Goal: Information Seeking & Learning: Learn about a topic

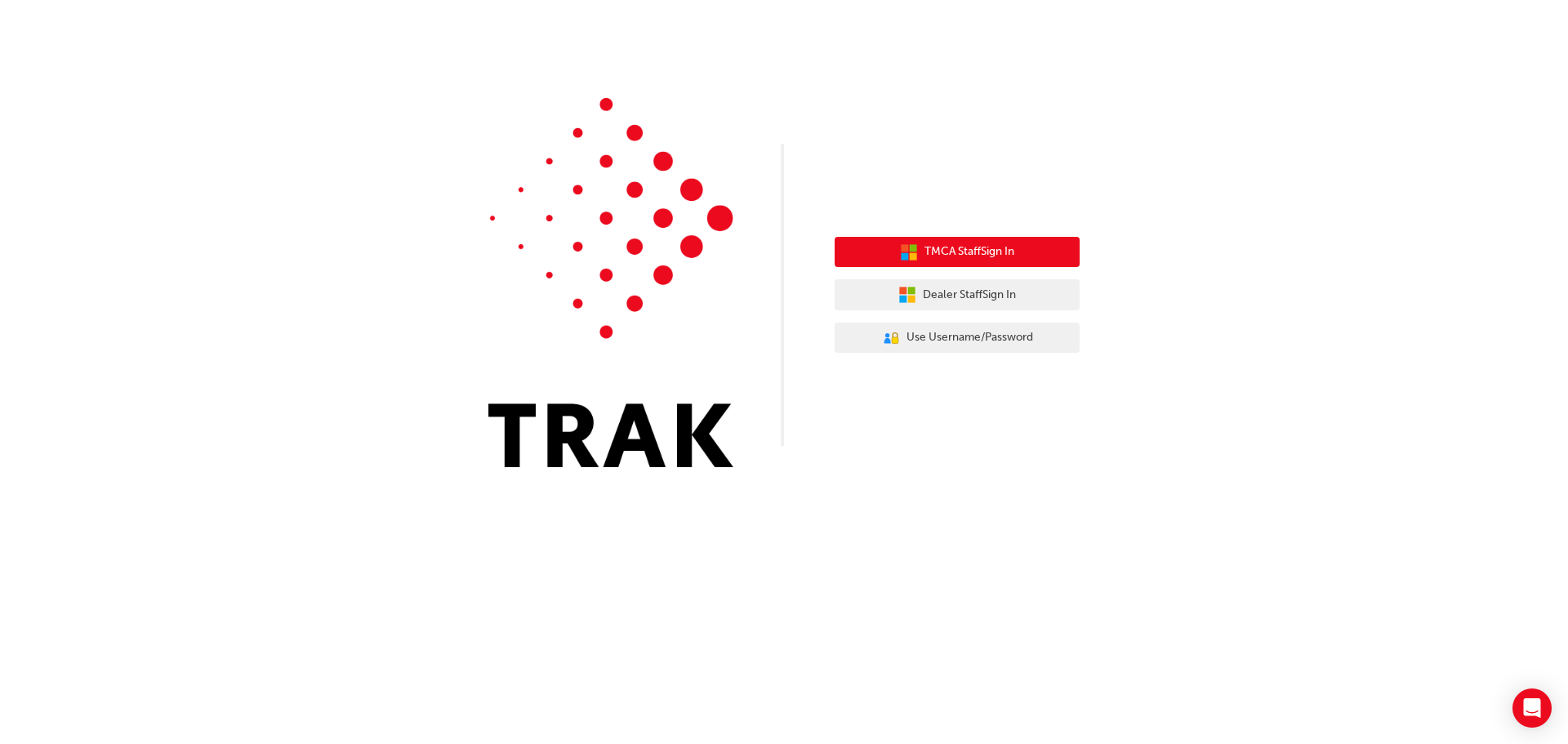
click at [992, 248] on span "TMCA Staff Sign In" at bounding box center [968, 252] width 90 height 19
click at [1016, 245] on button "TMCA Staff Sign In" at bounding box center [957, 252] width 245 height 31
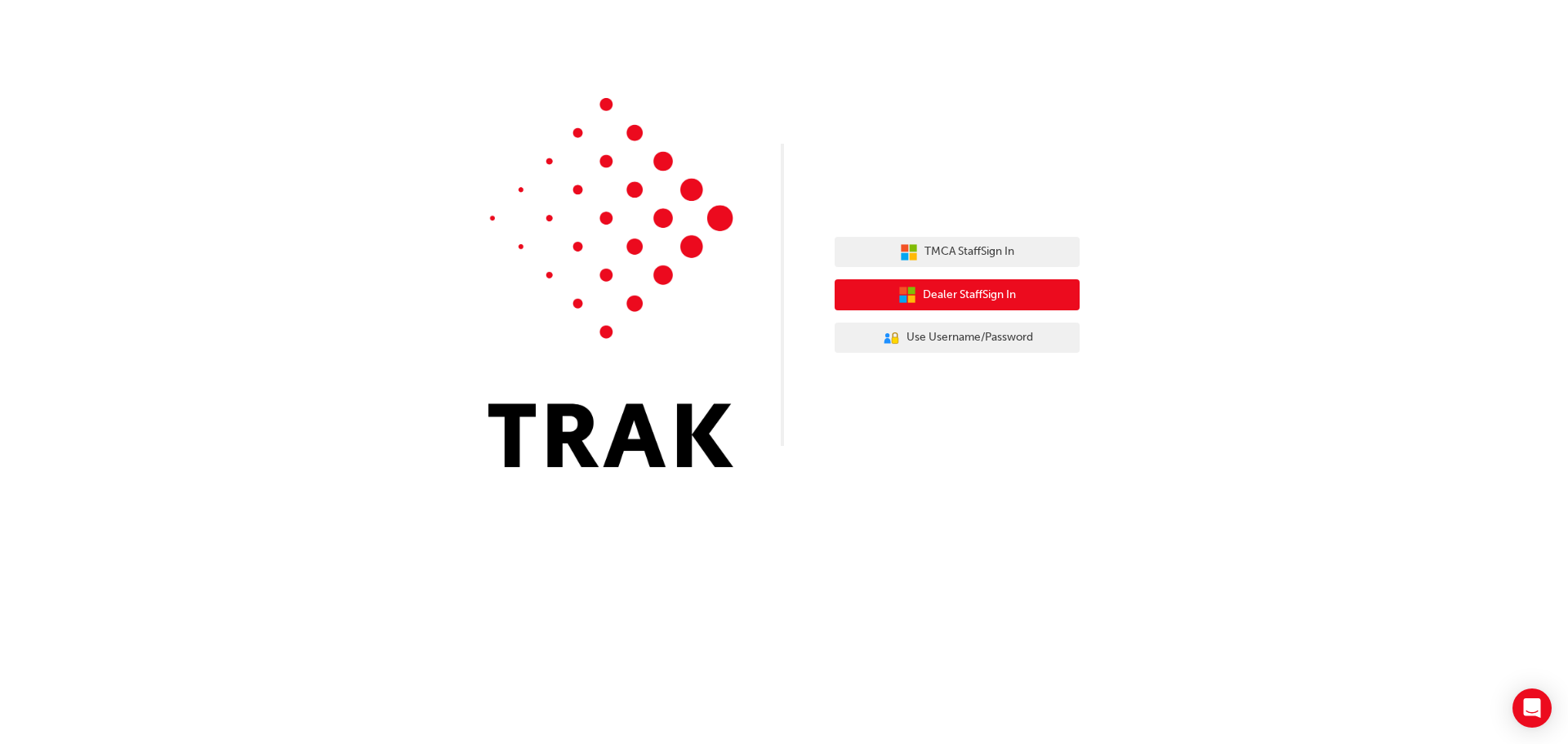
click at [954, 303] on span "Dealer Staff Sign In" at bounding box center [969, 295] width 93 height 19
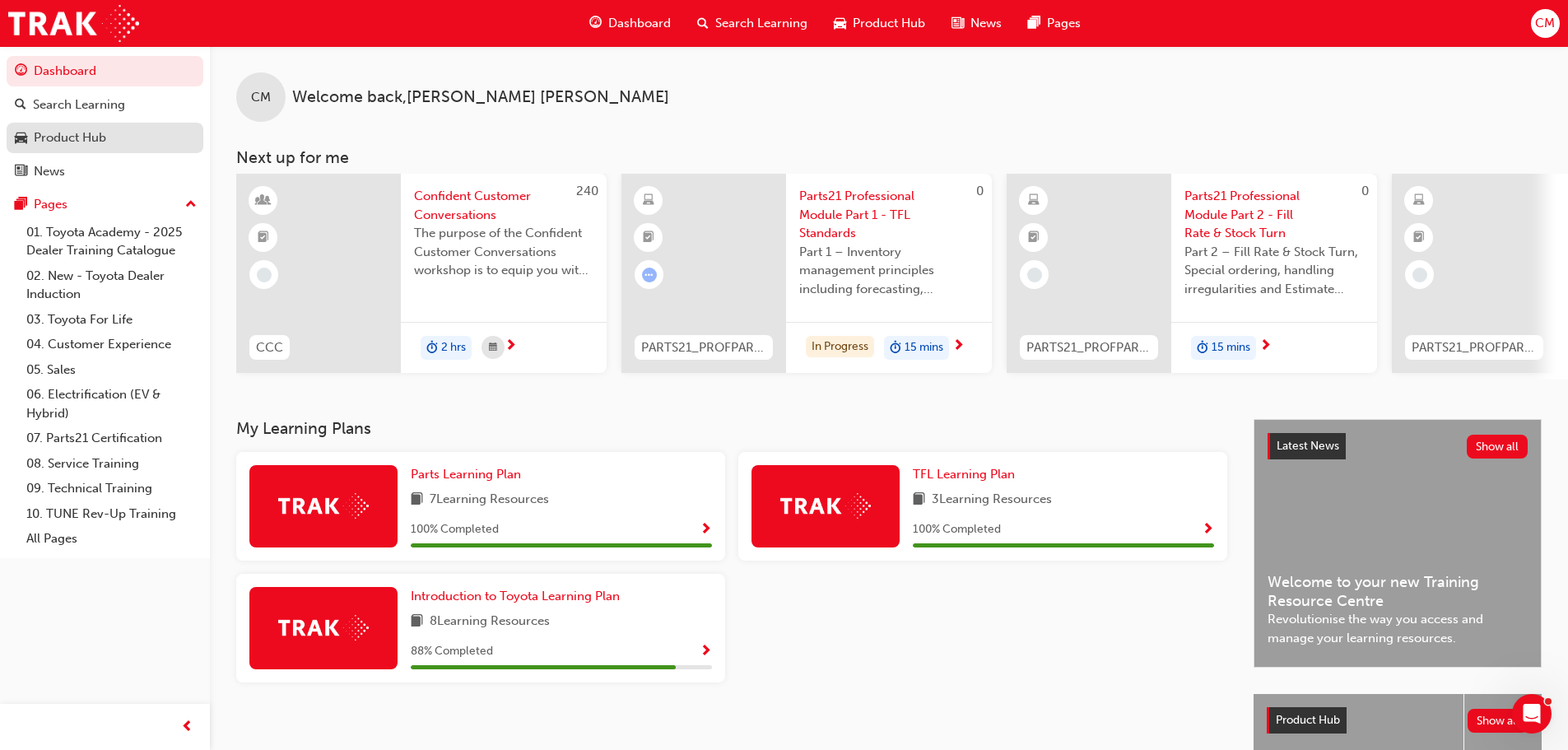
click at [89, 136] on div "Product Hub" at bounding box center [69, 138] width 72 height 19
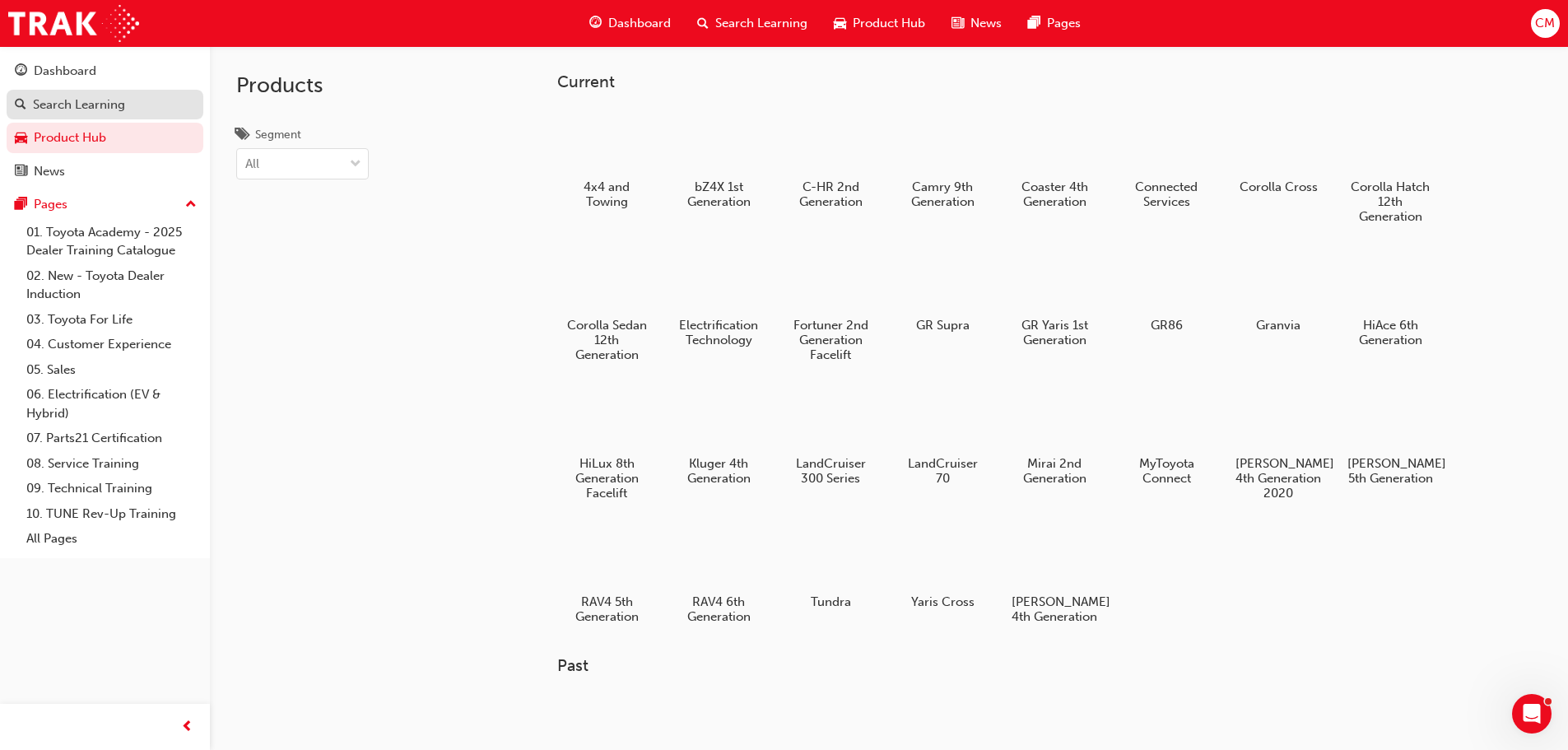
click at [77, 99] on div "Search Learning" at bounding box center [79, 105] width 92 height 19
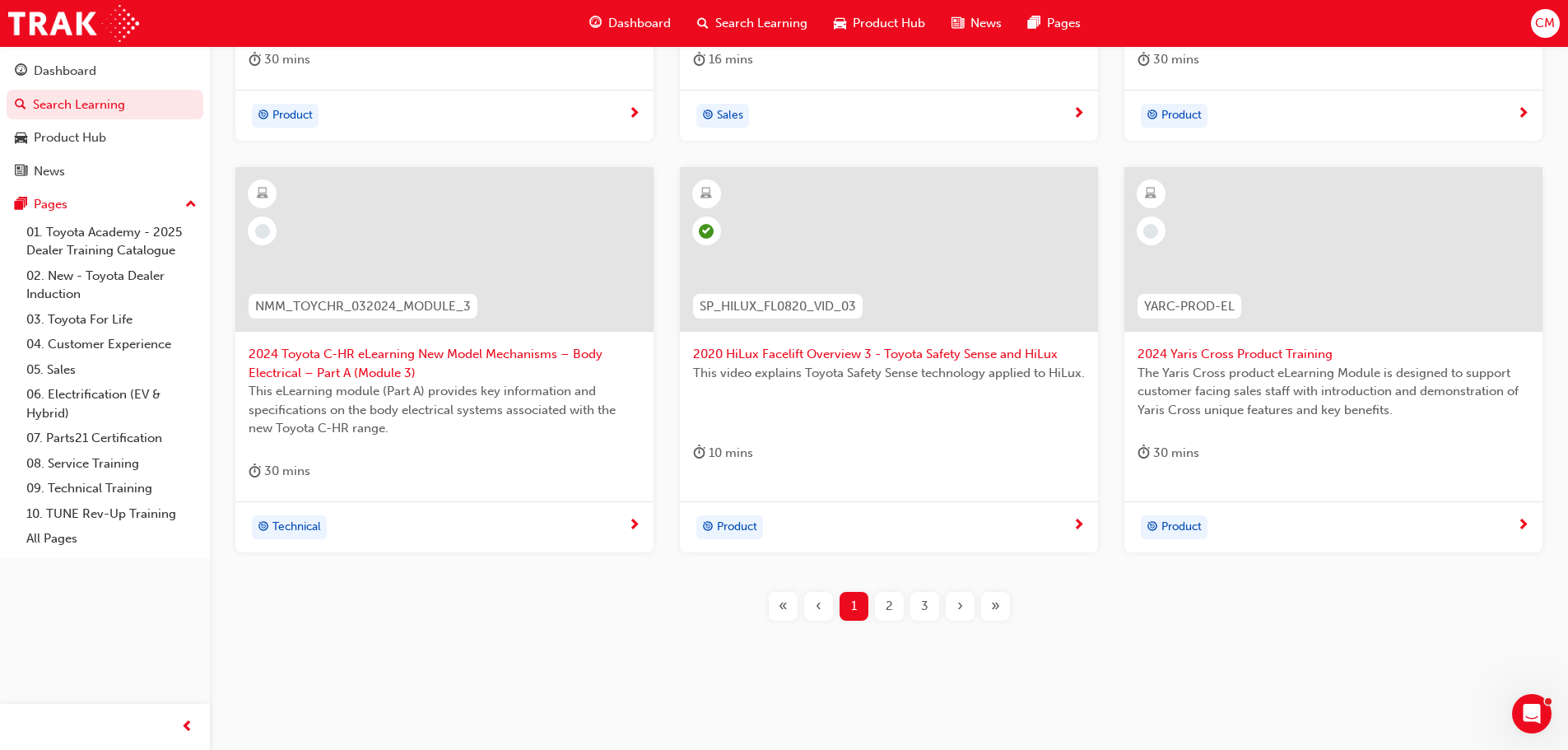
scroll to position [611, 0]
click at [893, 605] on div "2" at bounding box center [889, 603] width 29 height 29
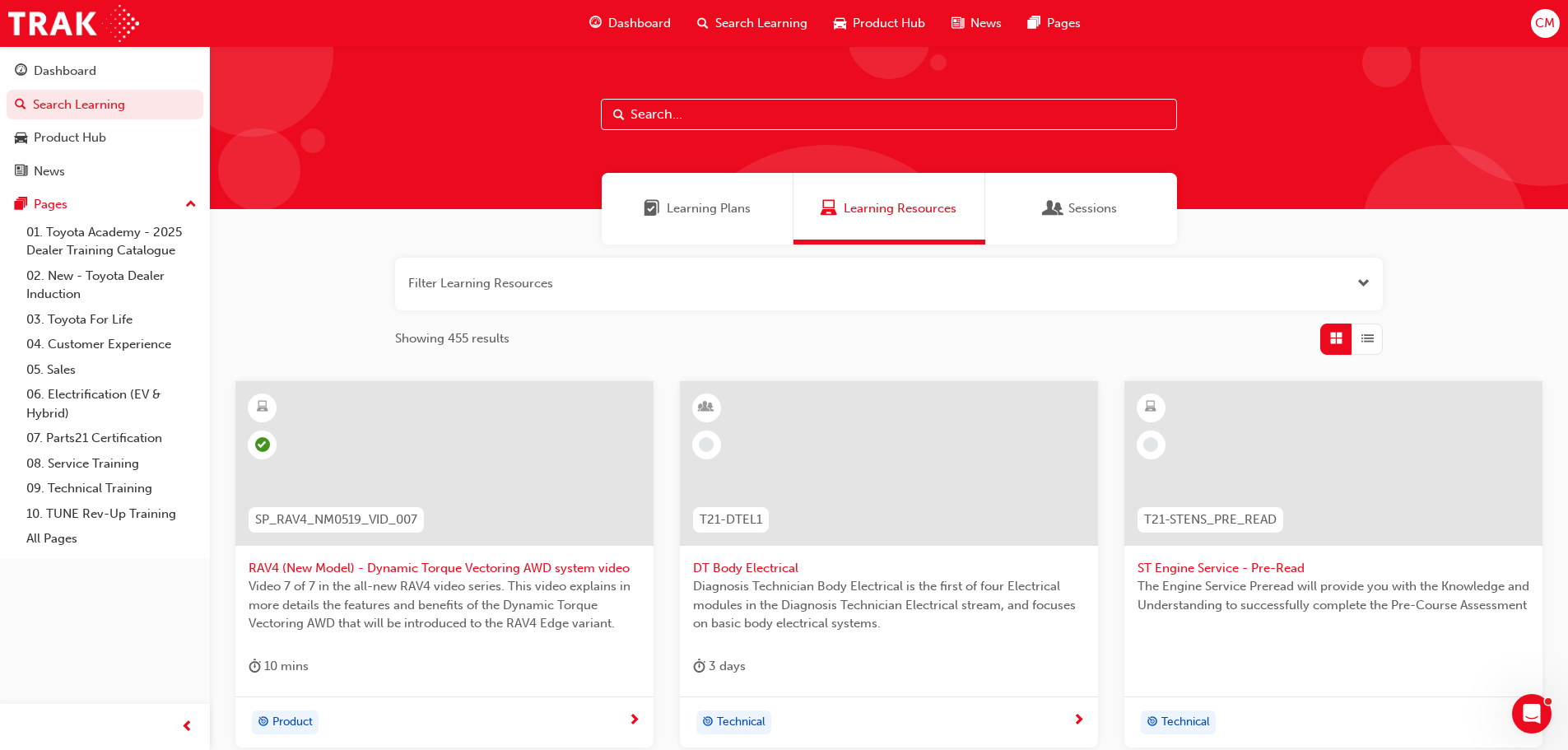
click at [726, 212] on span "Learning Plans" at bounding box center [709, 208] width 84 height 19
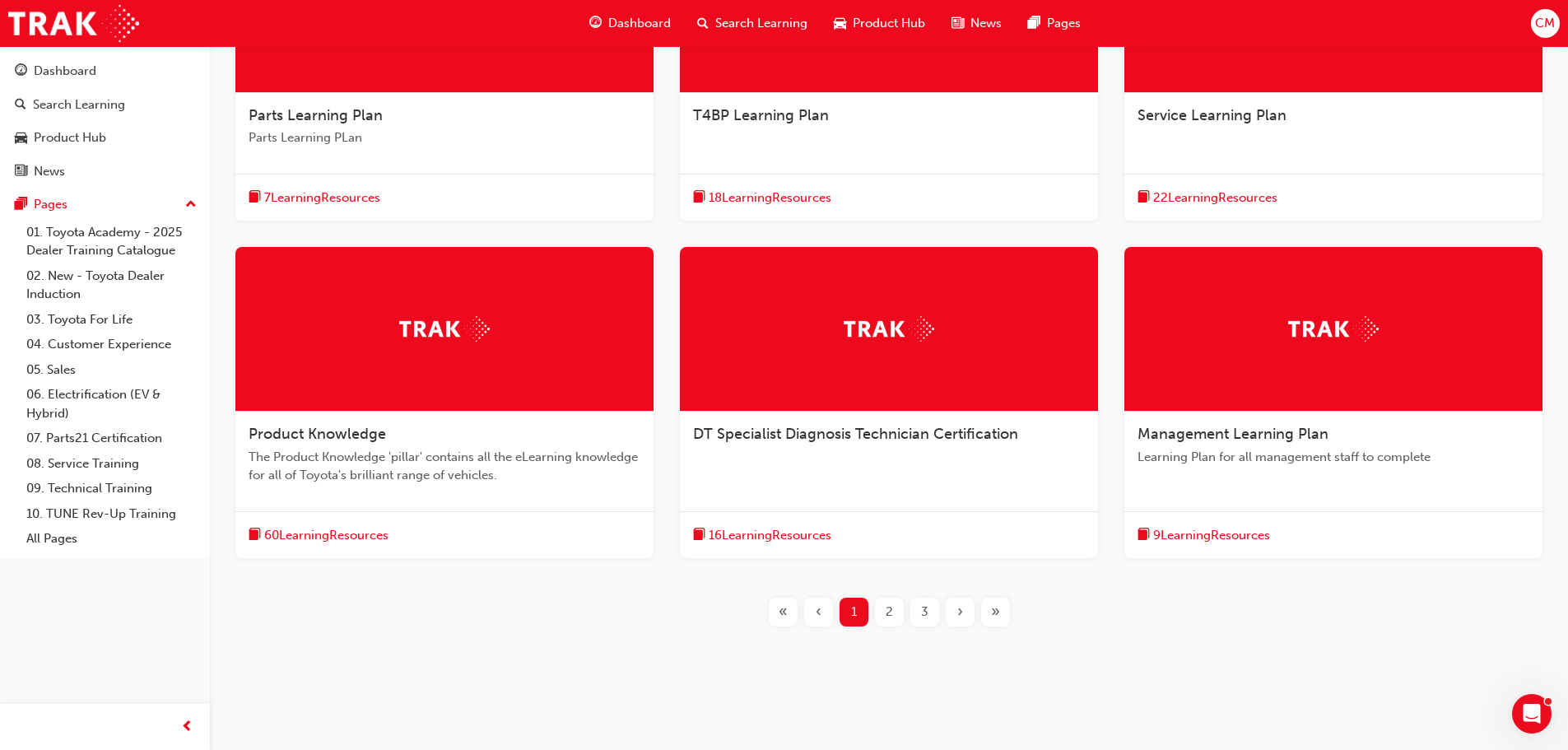
scroll to position [463, 0]
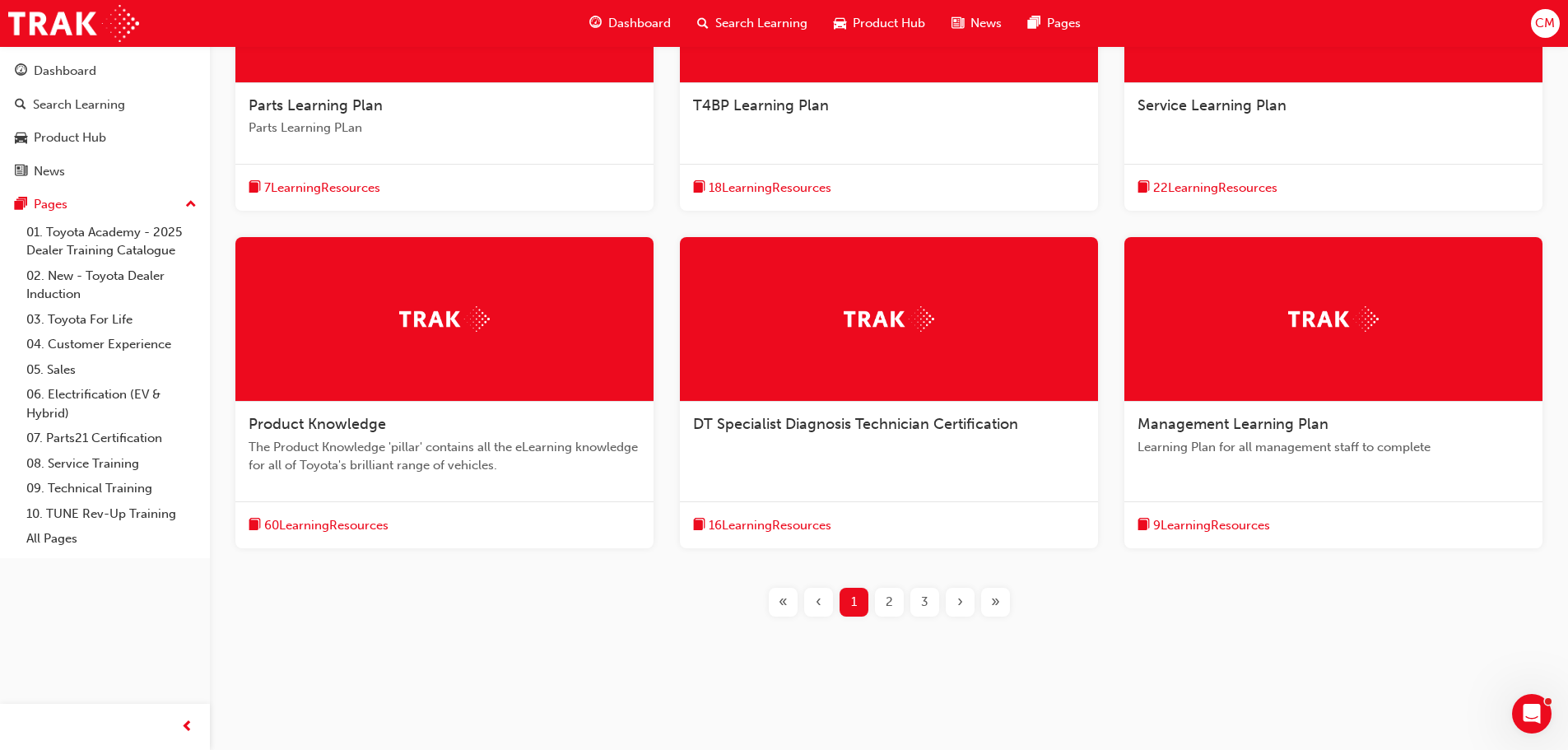
click at [345, 422] on span "Product Knowledge" at bounding box center [317, 424] width 138 height 18
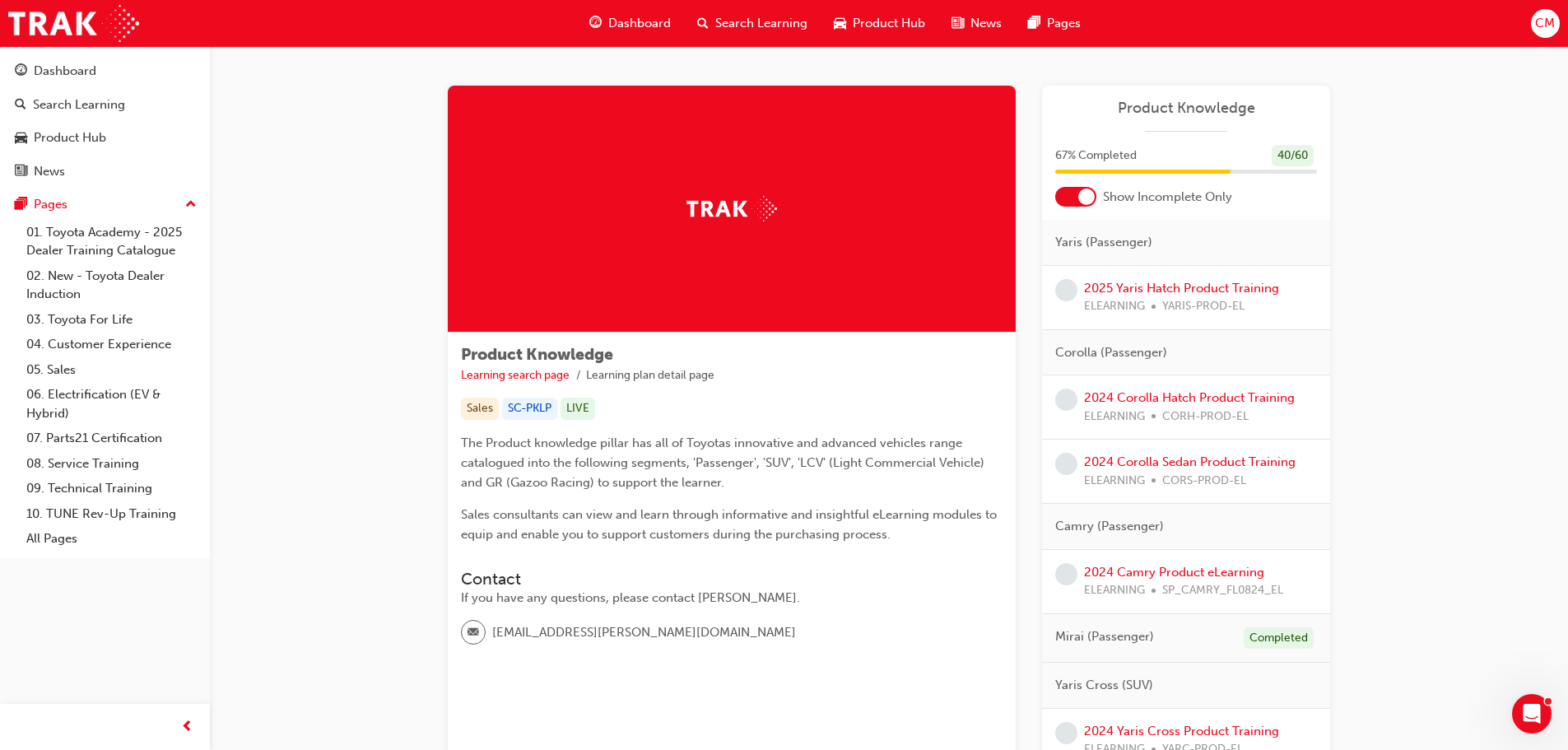
click at [1083, 201] on div at bounding box center [1087, 196] width 16 height 16
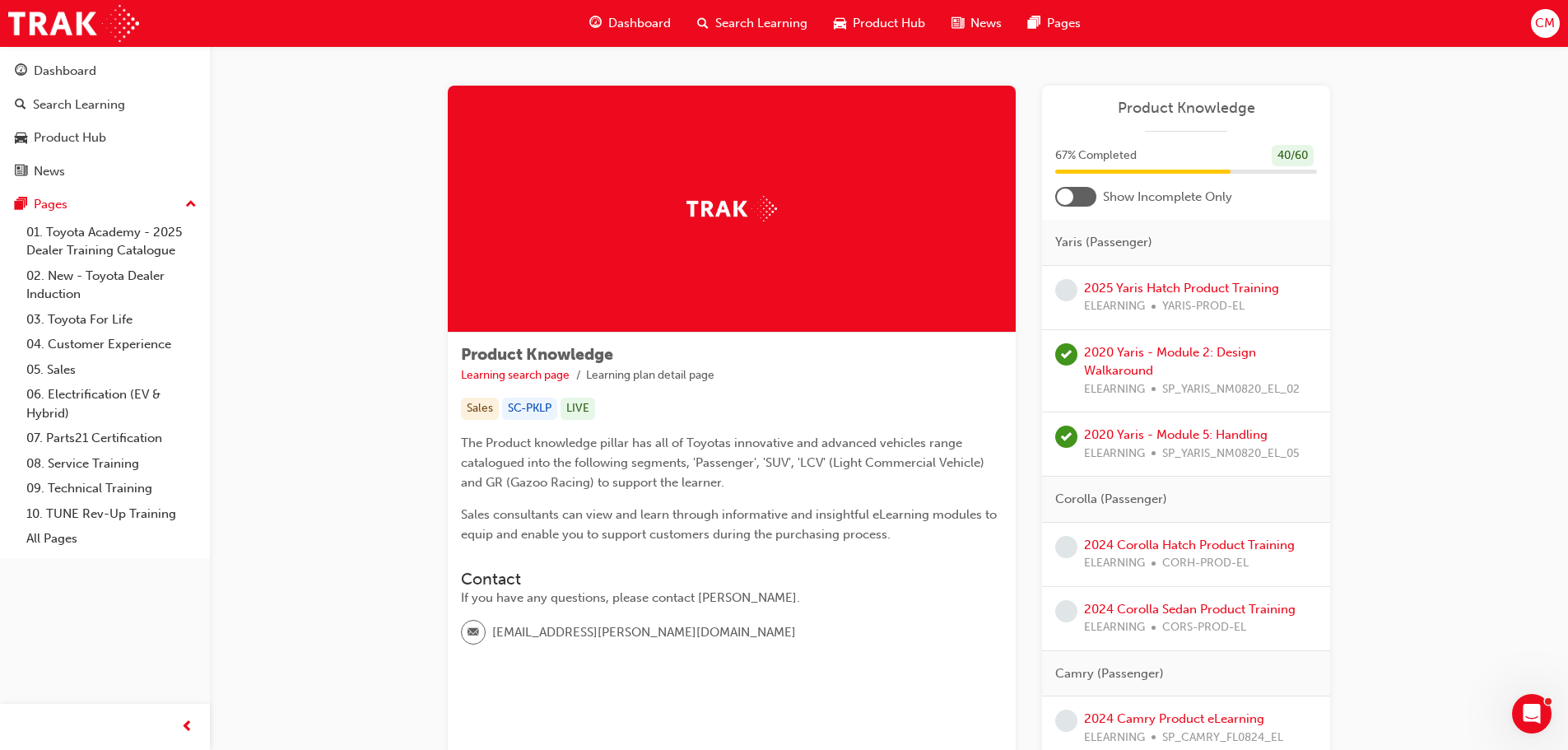
click at [1053, 192] on div "Show Incomplete Only" at bounding box center [1185, 197] width 288 height 20
click at [1070, 193] on div at bounding box center [1065, 196] width 16 height 16
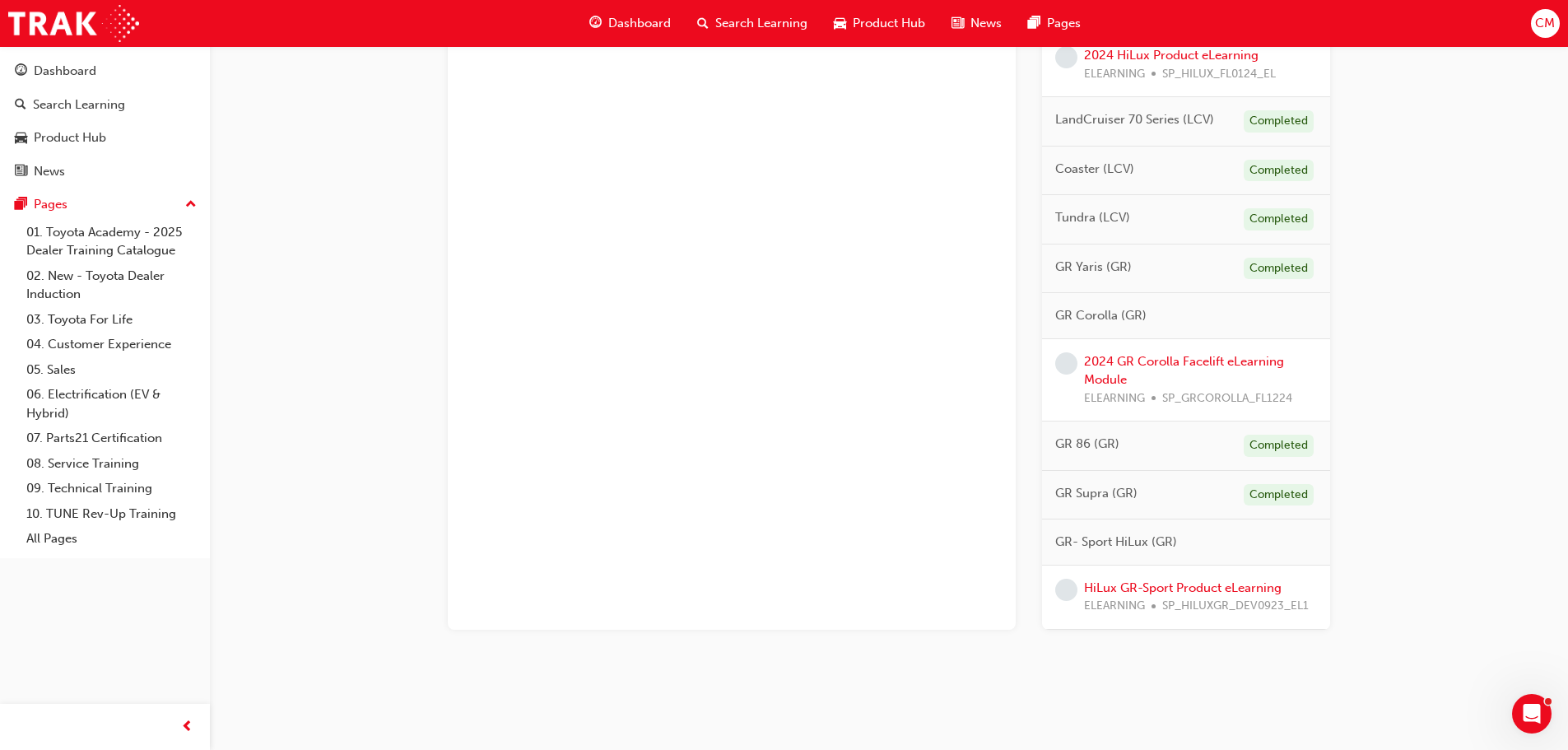
click at [1073, 580] on span "learningRecordVerb_NONE-icon" at bounding box center [1067, 590] width 22 height 22
click at [1125, 580] on link "HiLux GR-Sport Product eLearning" at bounding box center [1183, 587] width 197 height 15
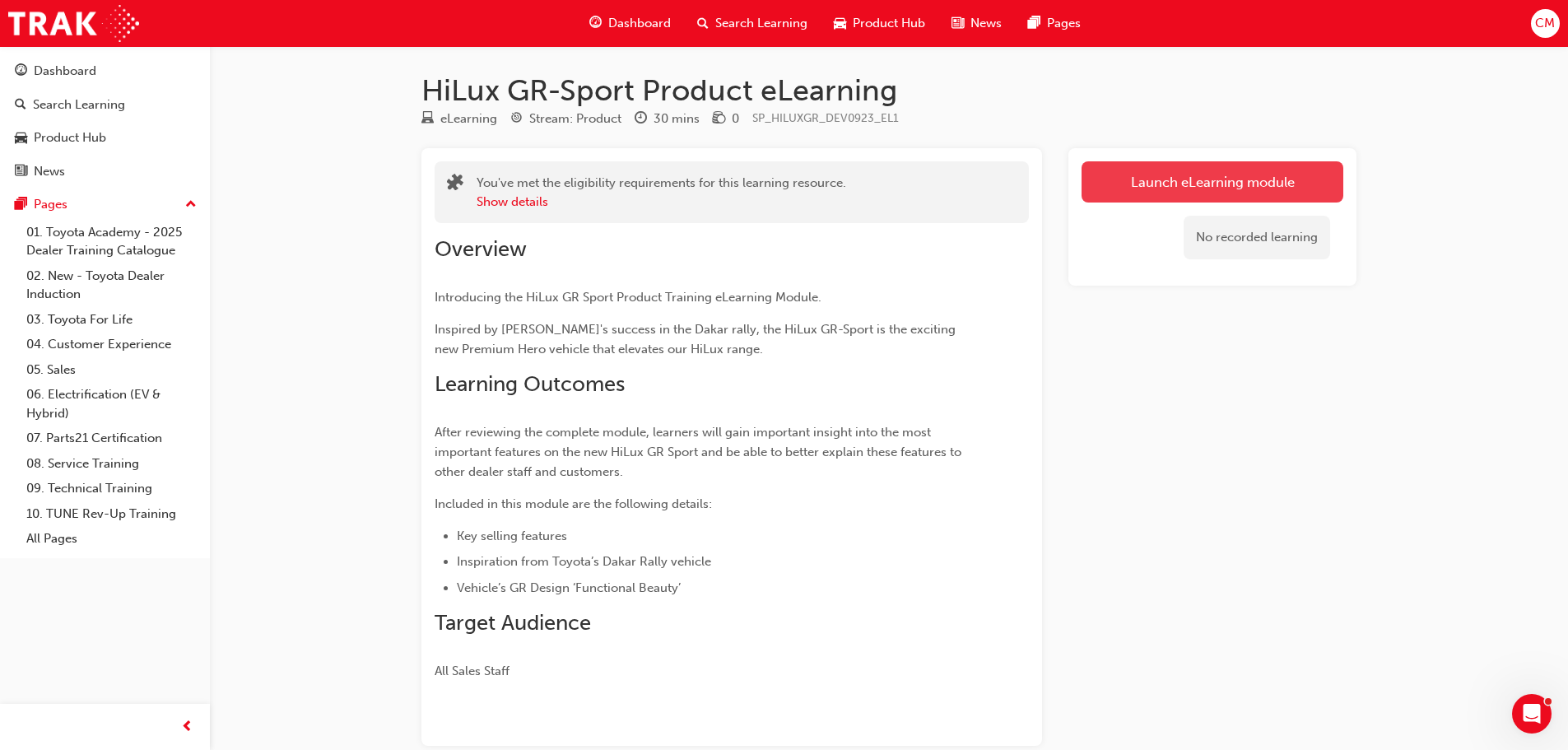
click at [1152, 184] on link "Launch eLearning module" at bounding box center [1212, 182] width 262 height 41
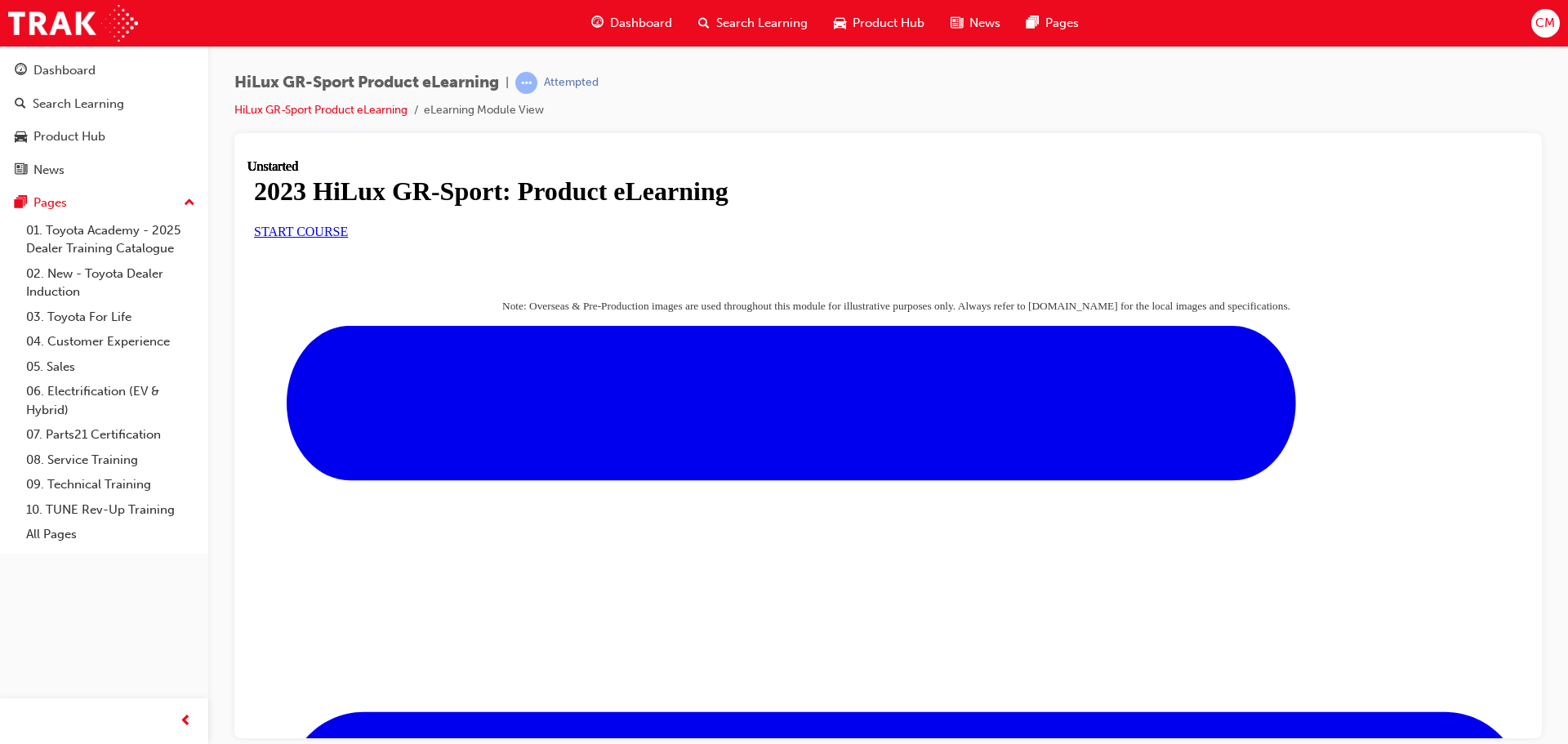
scroll to position [74, 0]
click at [348, 237] on link "START COURSE" at bounding box center [301, 230] width 94 height 14
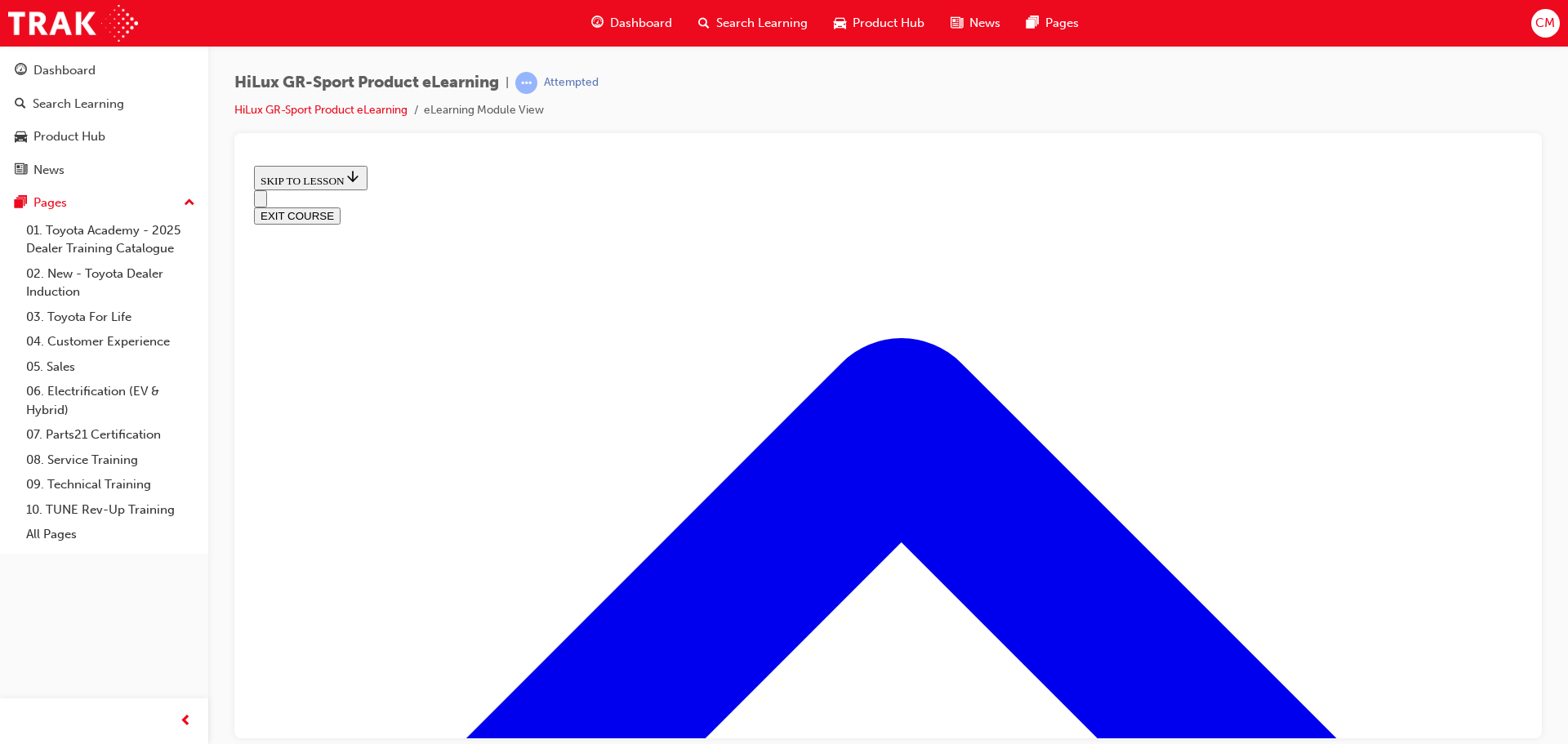
scroll to position [786, 0]
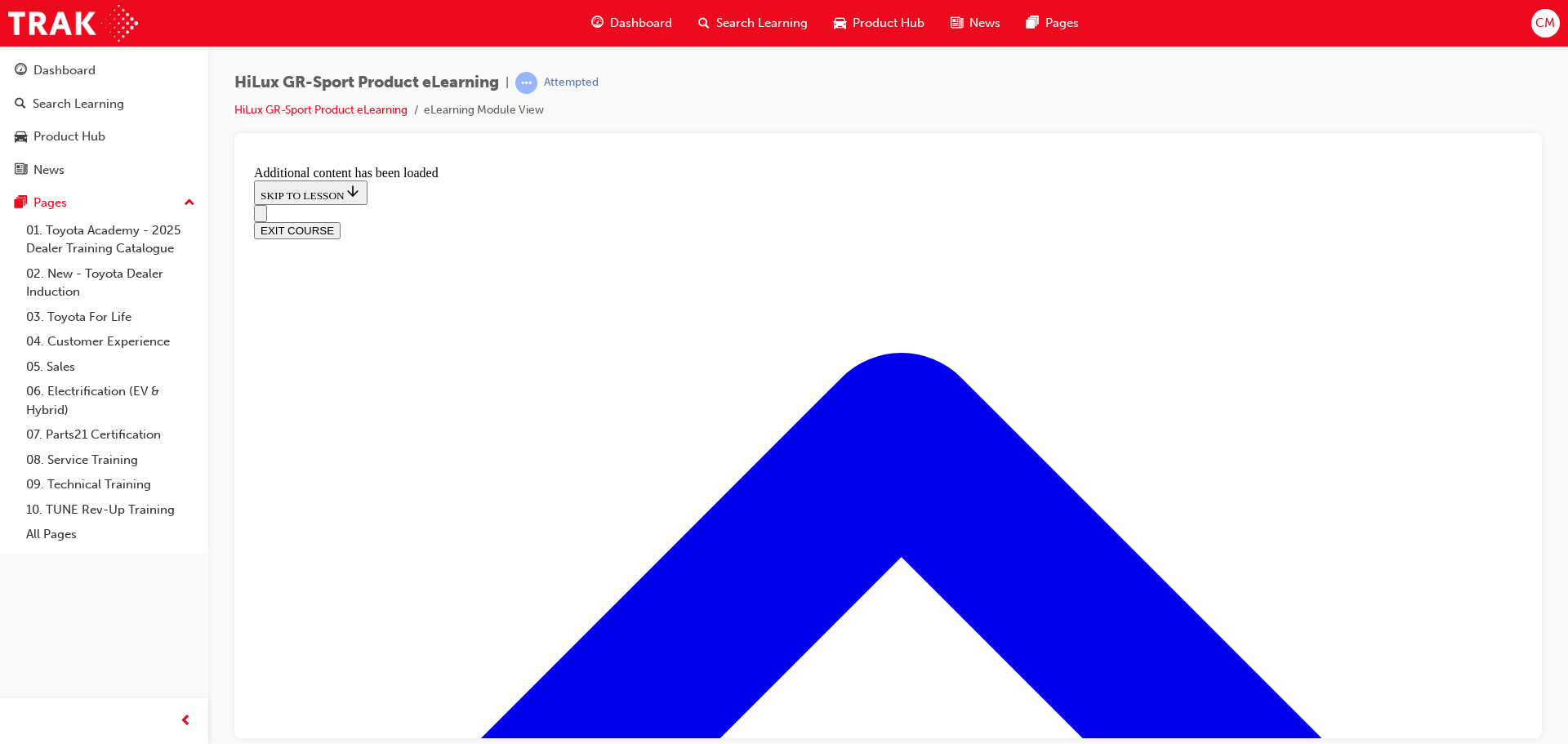
scroll to position [1626, 0]
drag, startPoint x: 789, startPoint y: 327, endPoint x: 1066, endPoint y: 417, distance: 291.3
drag, startPoint x: 770, startPoint y: 343, endPoint x: 857, endPoint y: 344, distance: 87.0
drag, startPoint x: 785, startPoint y: 516, endPoint x: 914, endPoint y: 517, distance: 129.0
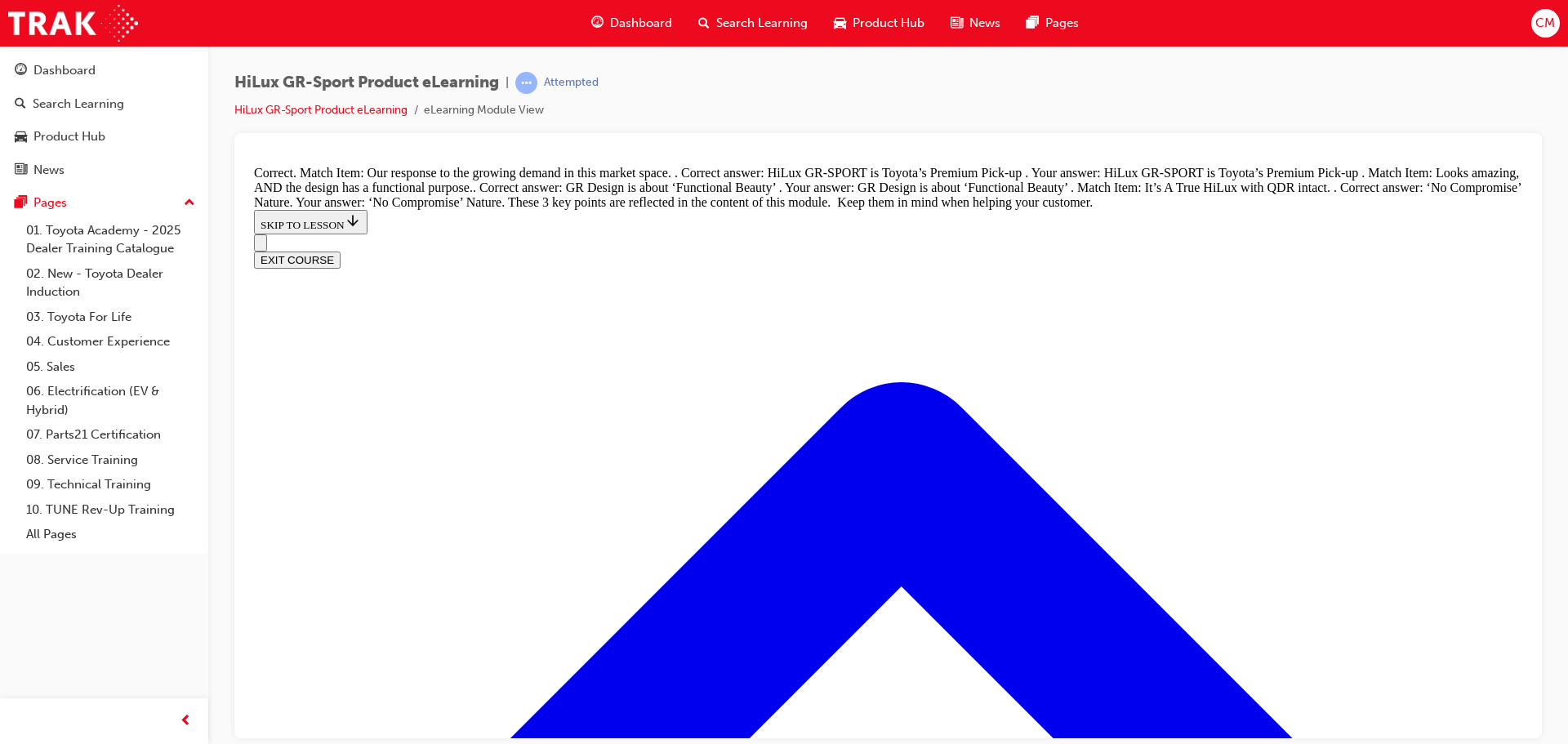
scroll to position [1935, 0]
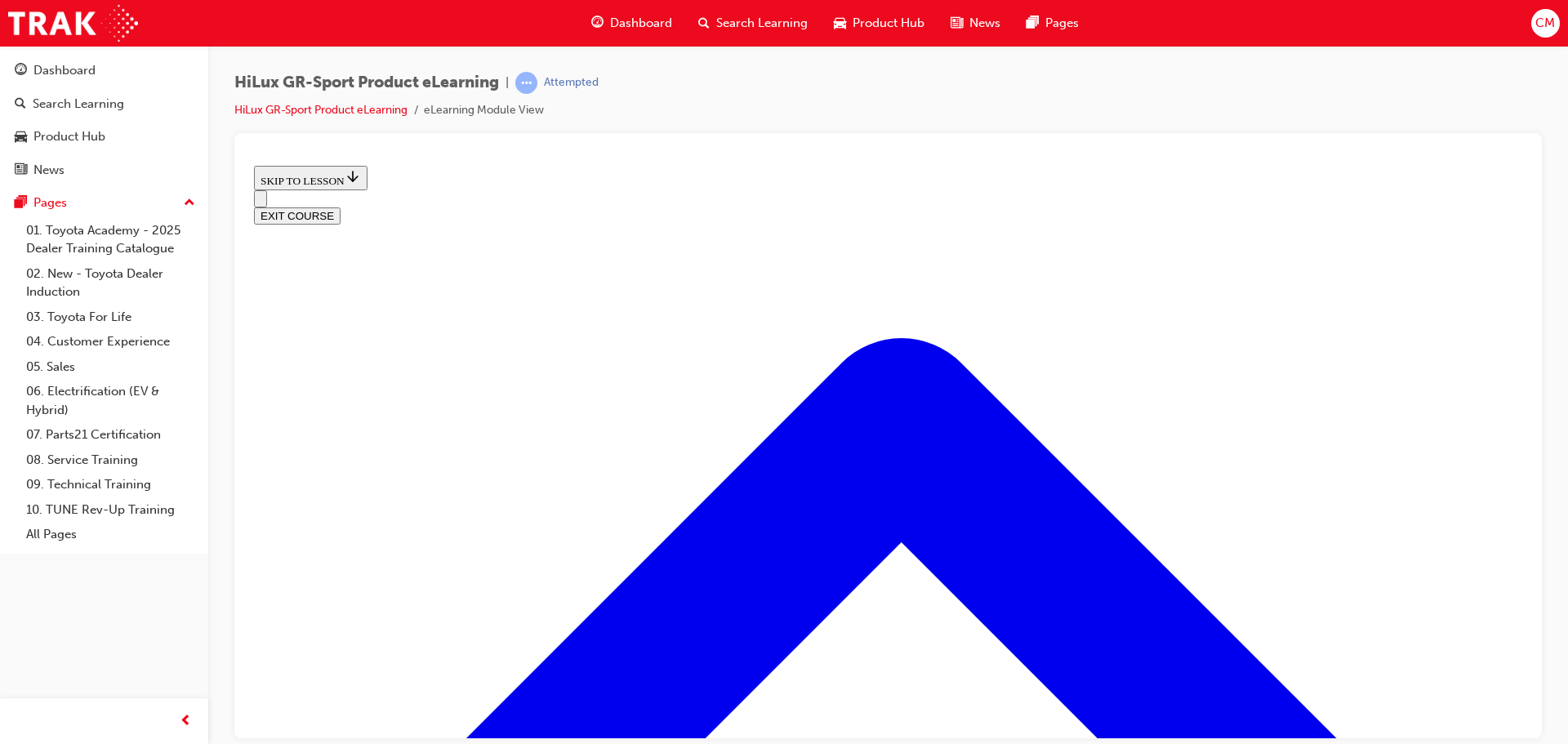
scroll to position [623, 0]
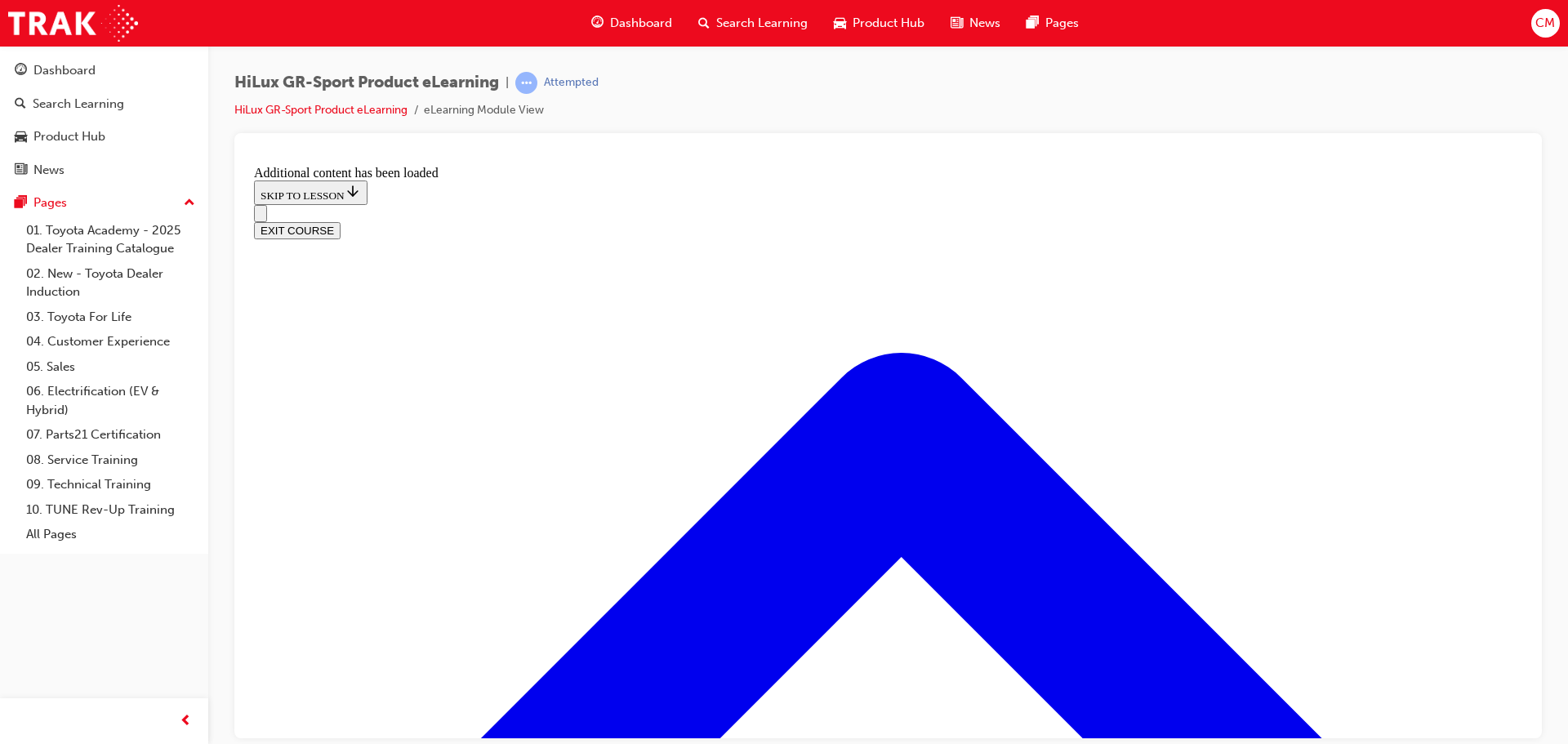
scroll to position [1367, 0]
drag, startPoint x: 764, startPoint y: 435, endPoint x: 769, endPoint y: 457, distance: 22.6
radio input "true"
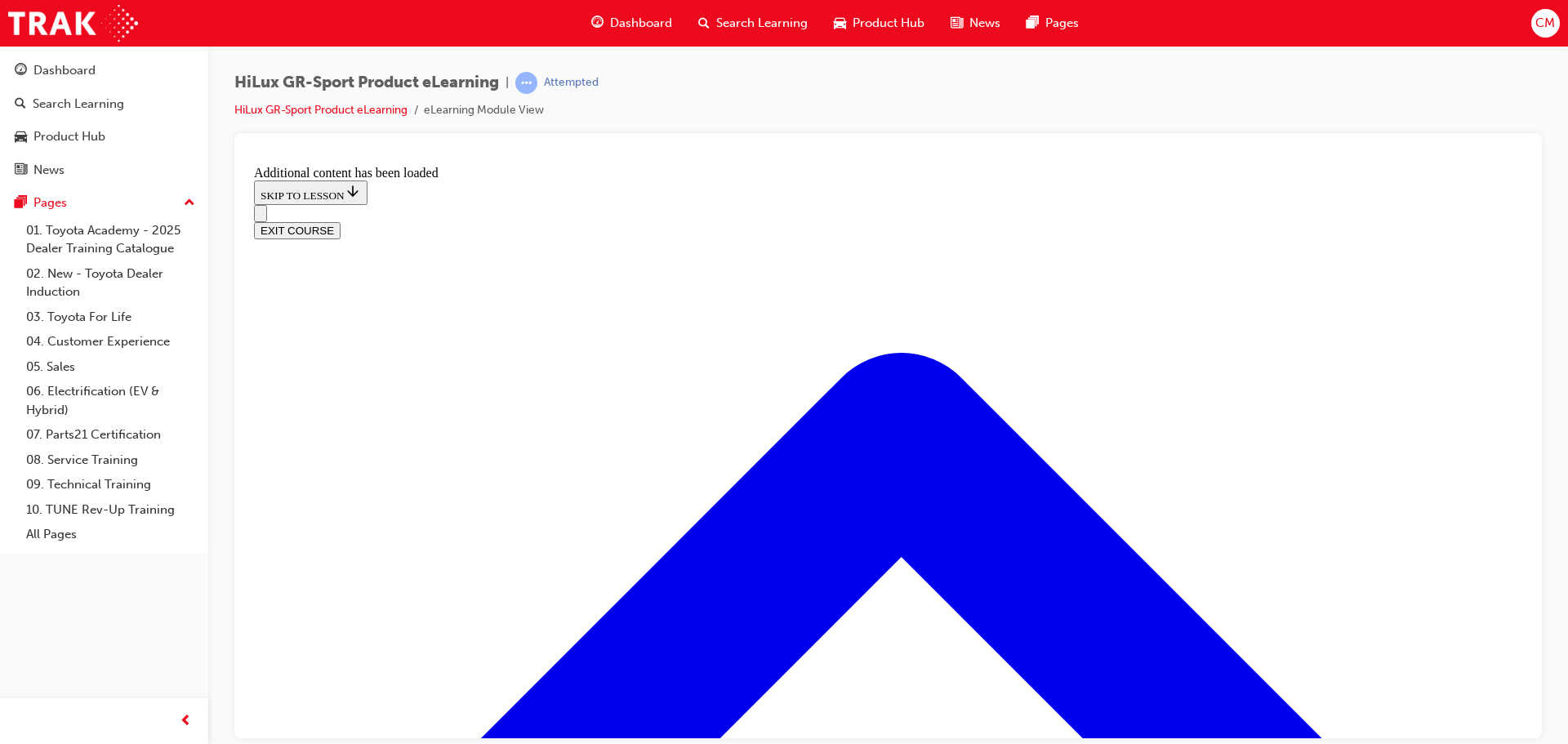
radio input "true"
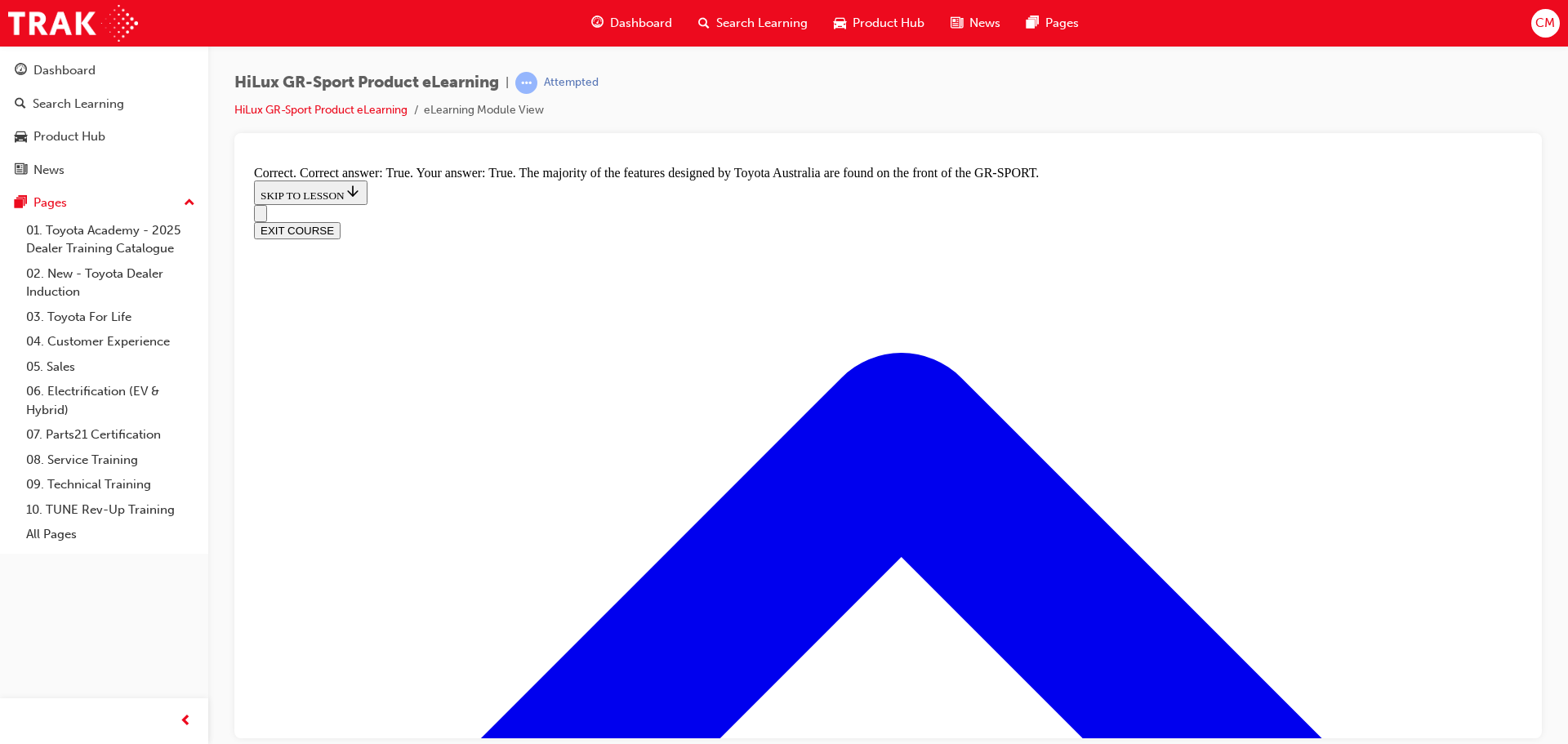
radio input "true"
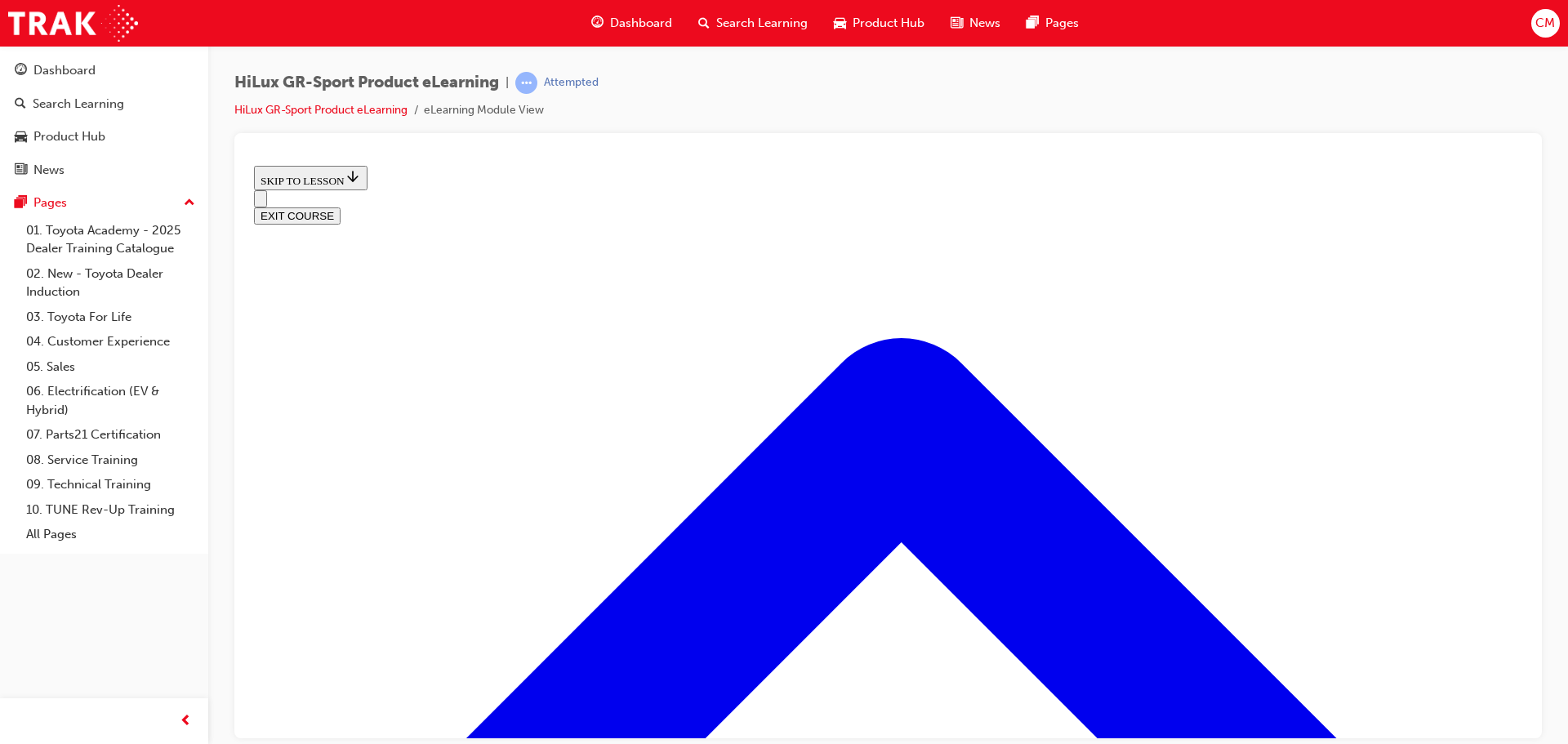
scroll to position [214, 0]
drag, startPoint x: 893, startPoint y: 358, endPoint x: 891, endPoint y: 377, distance: 19.1
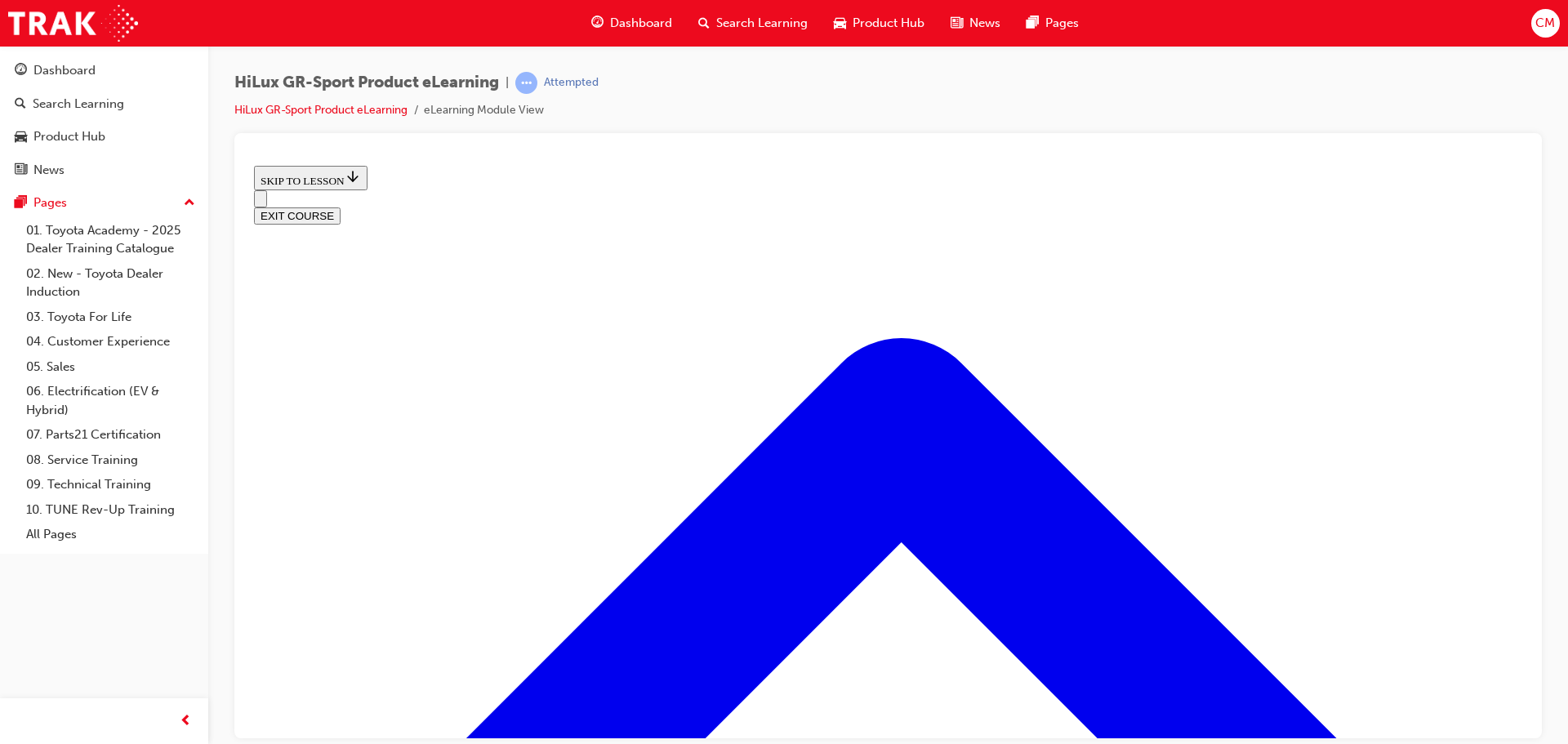
scroll to position [147, 0]
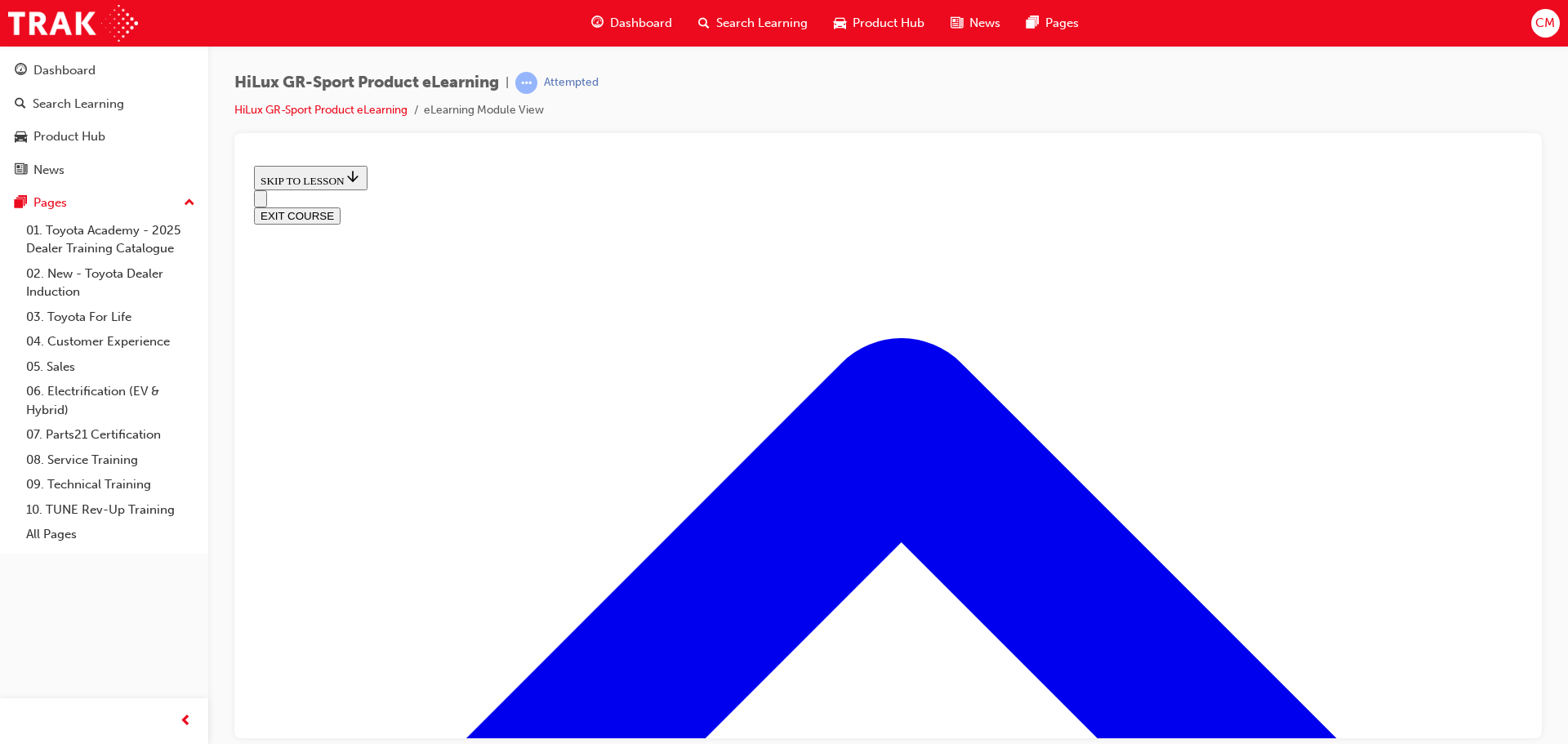
scroll to position [256, 0]
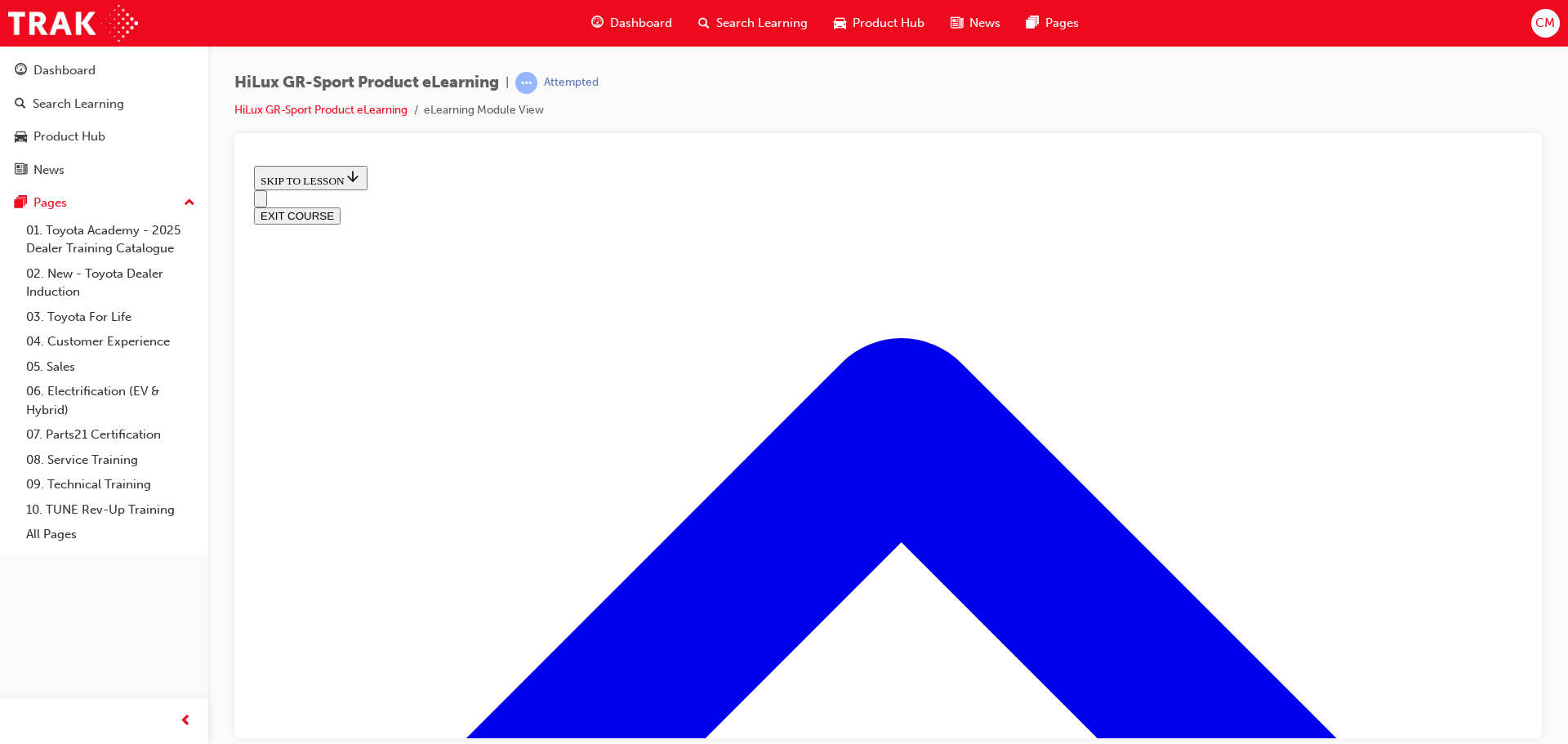
scroll to position [452, 0]
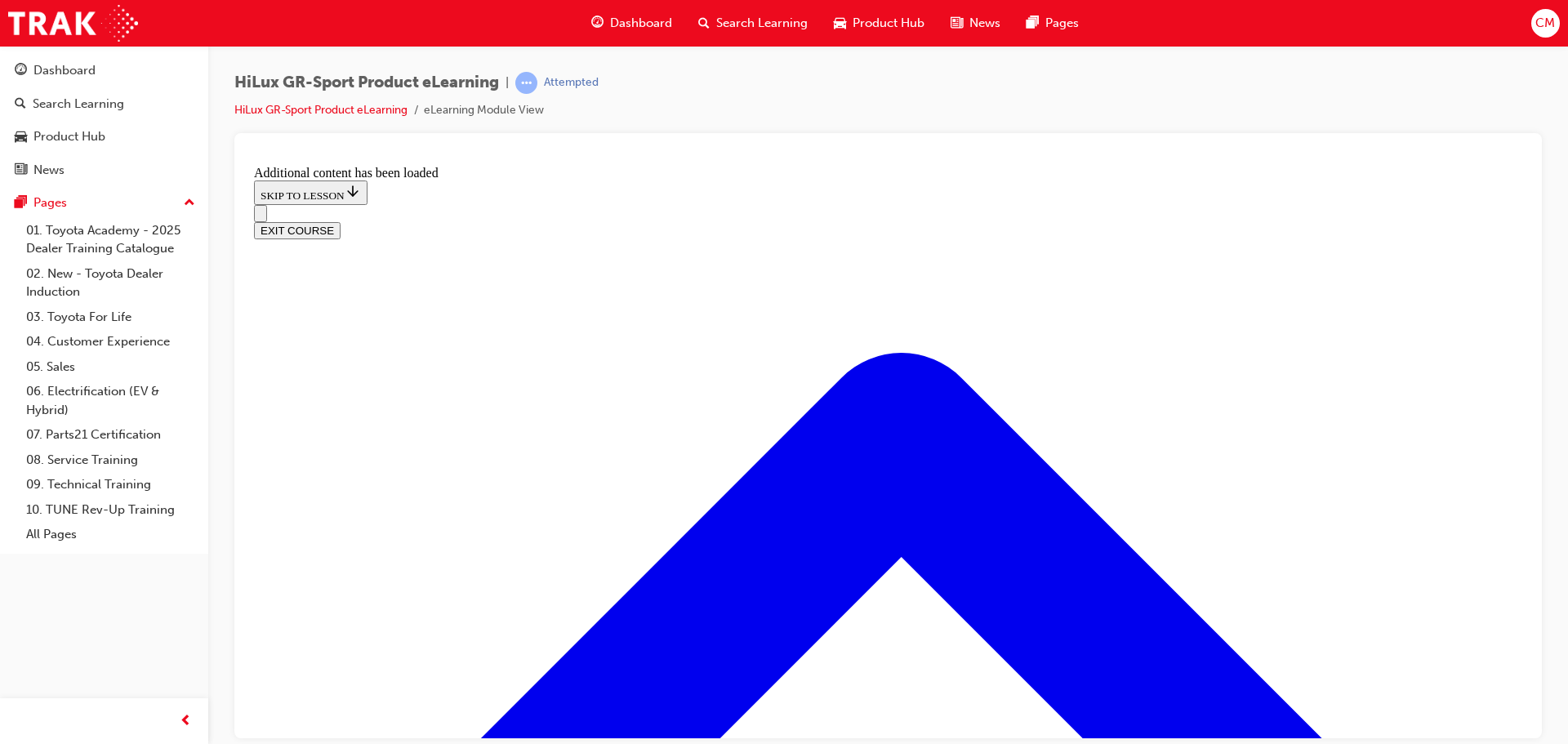
scroll to position [874, 0]
radio input "true"
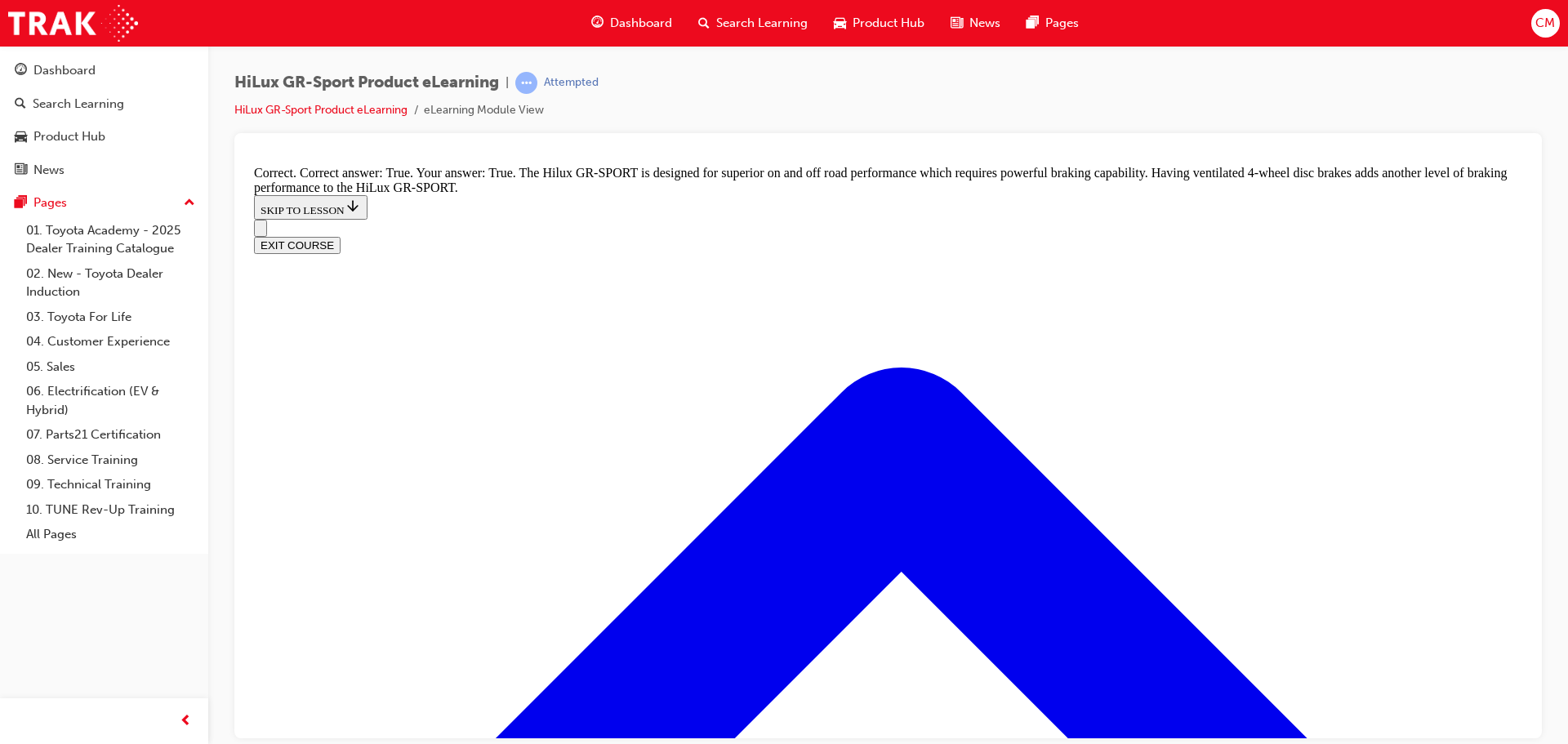
scroll to position [1239, 0]
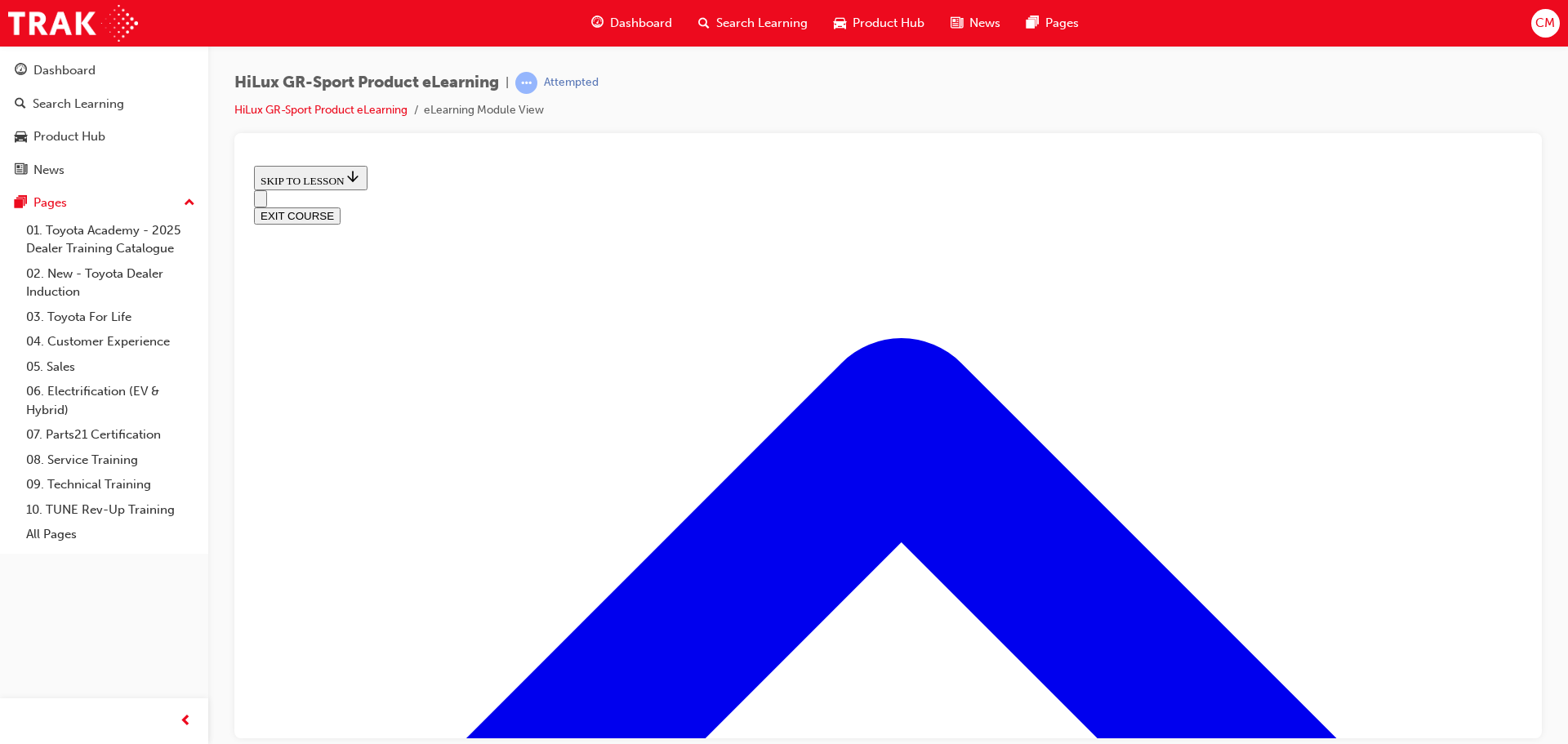
scroll to position [1439, 0]
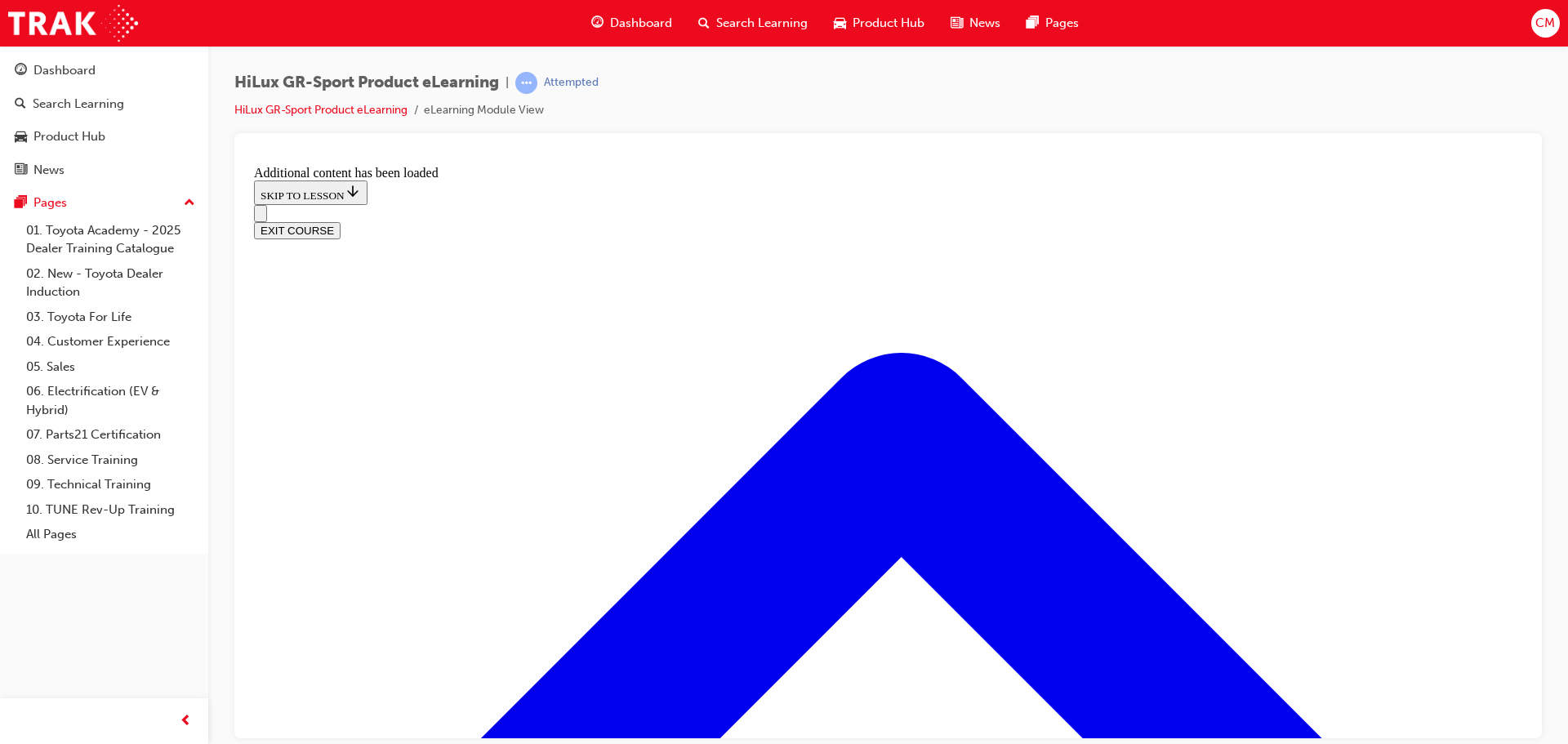
scroll to position [2045, 0]
checkbox input "true"
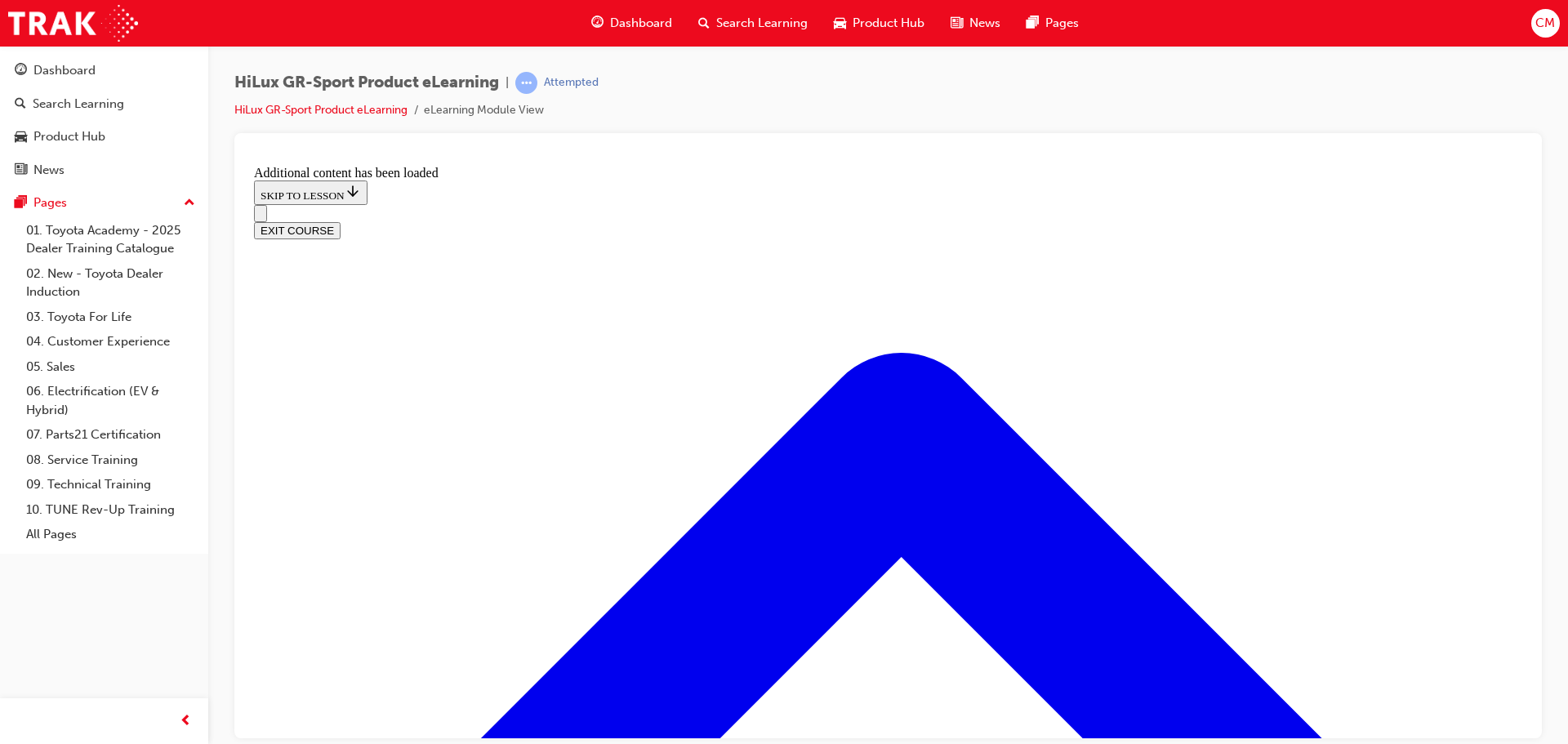
checkbox input "true"
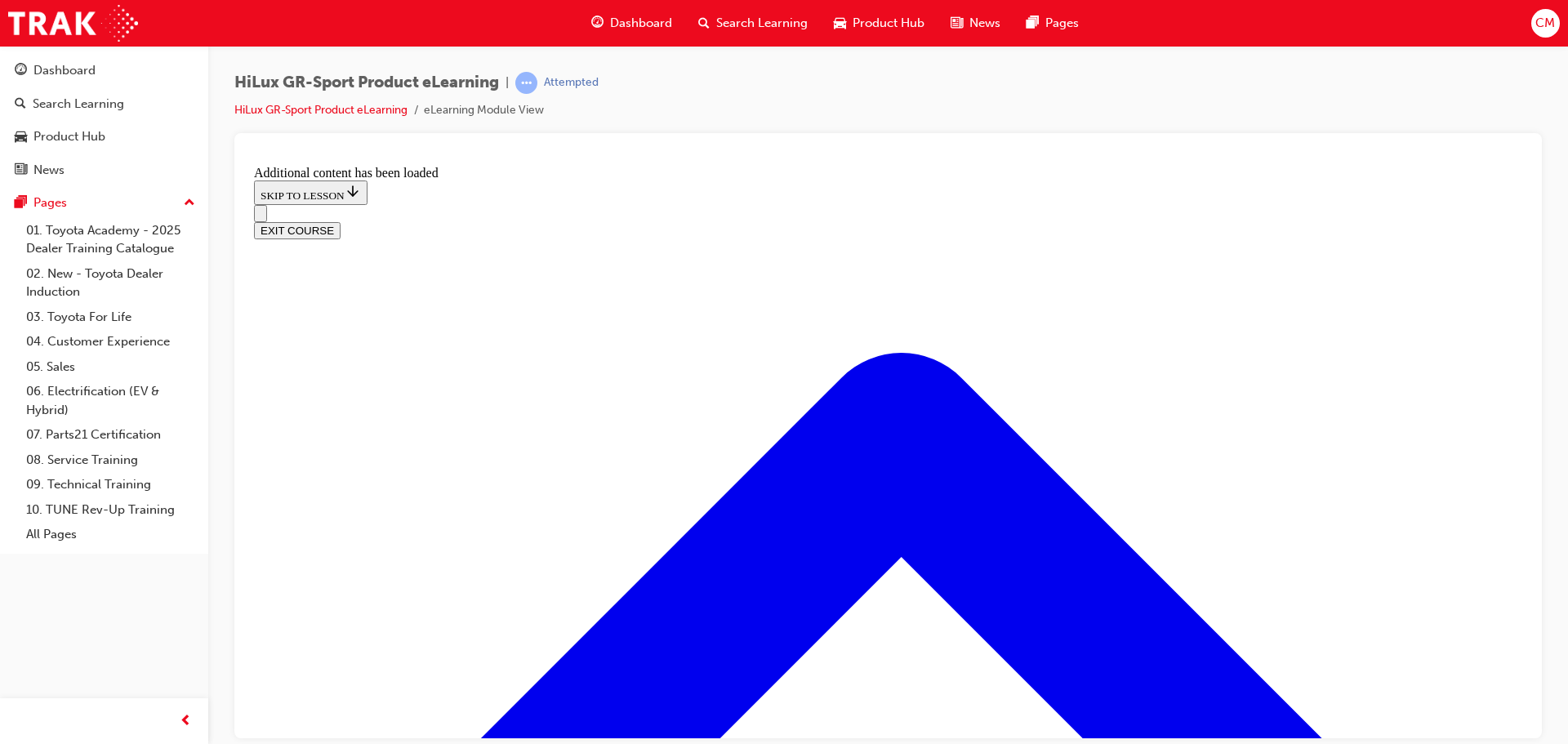
checkbox input "true"
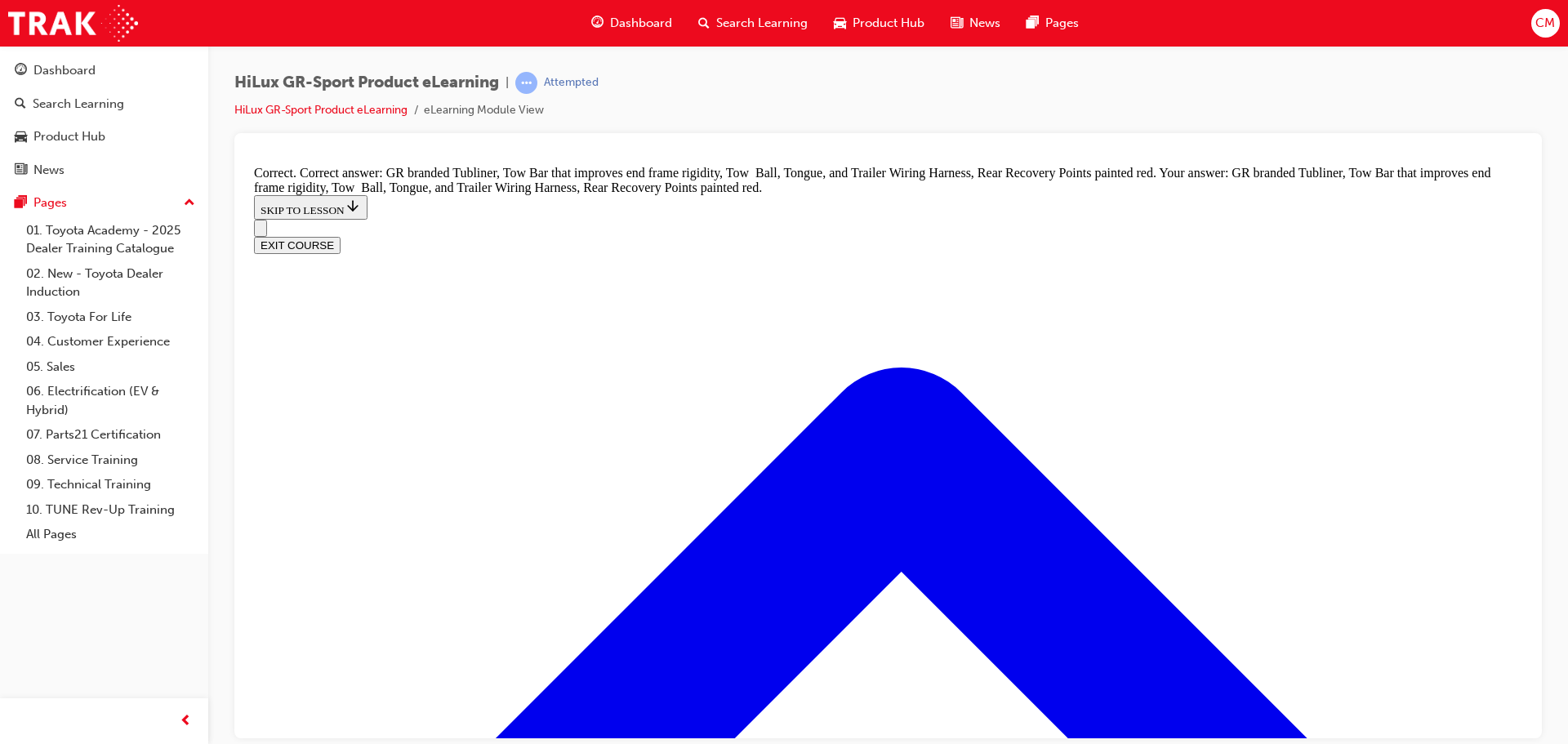
scroll to position [2365, 0]
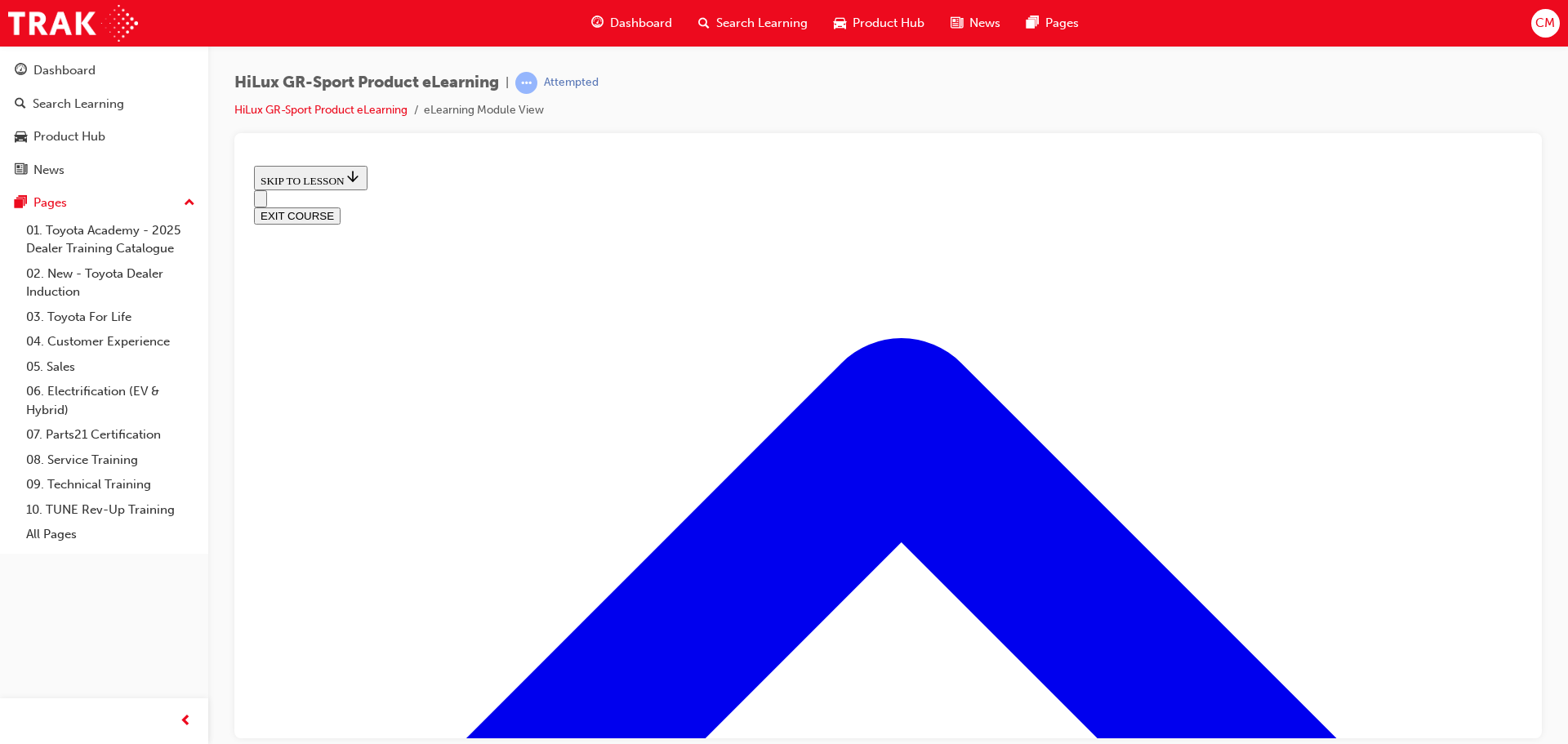
scroll to position [704, 0]
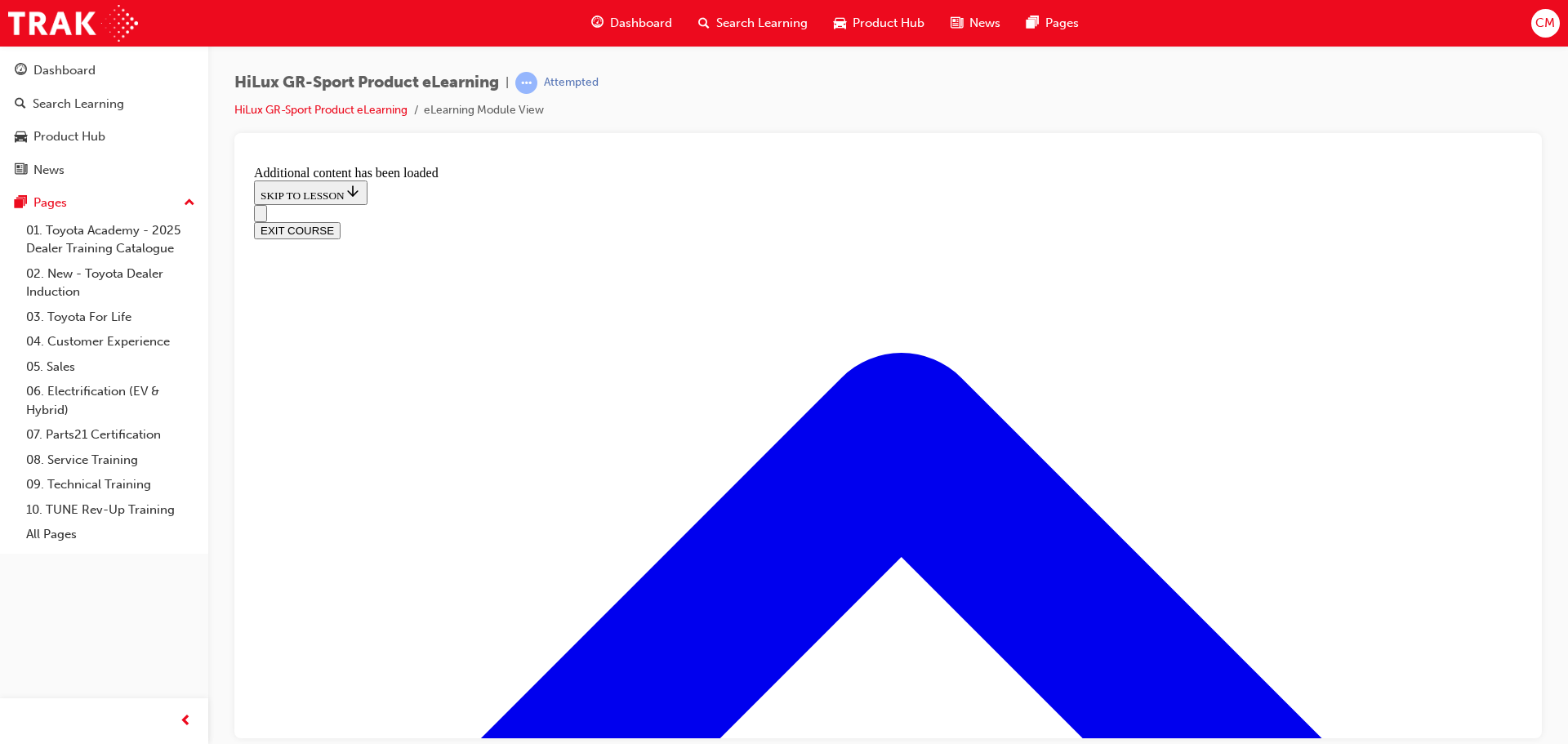
scroll to position [1471, 0]
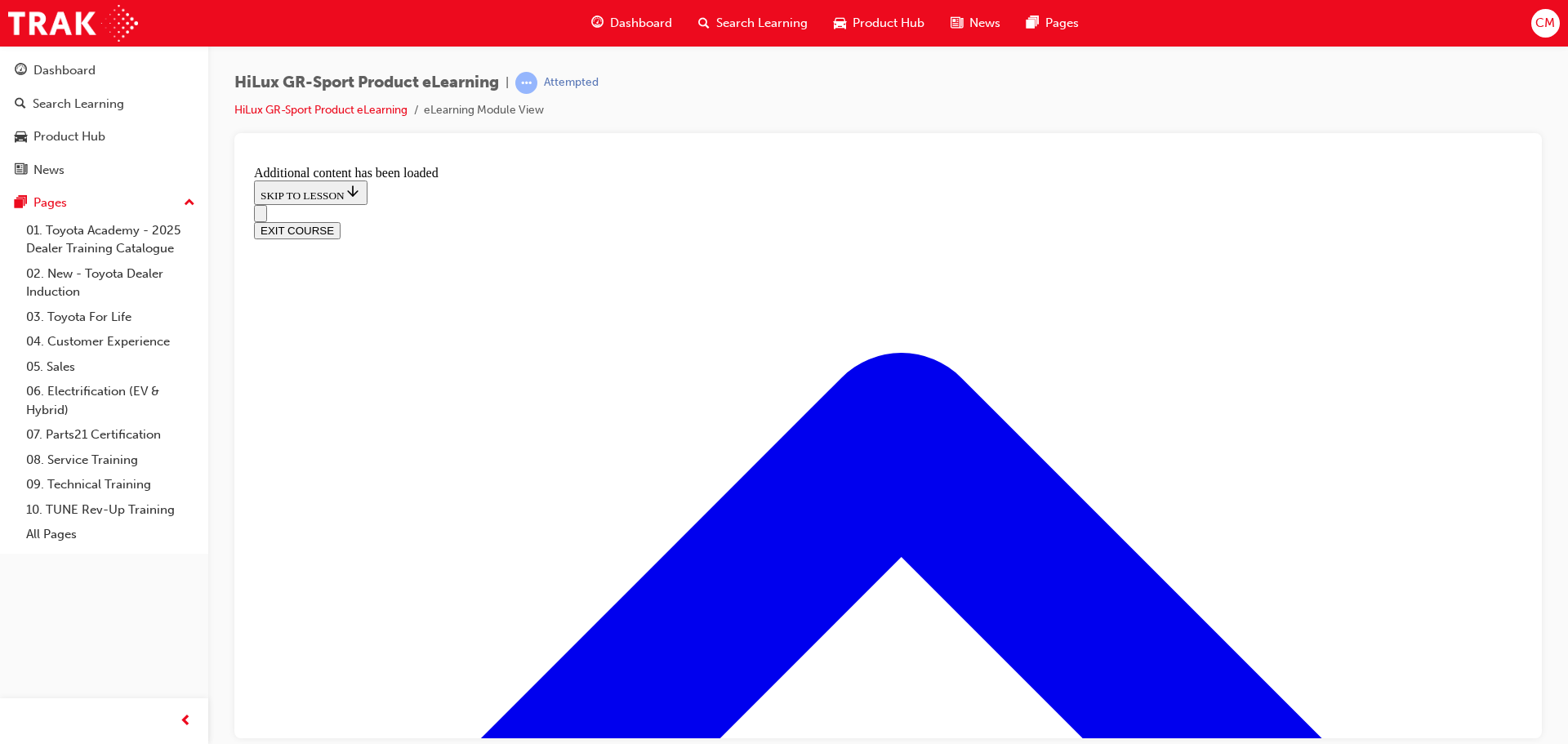
scroll to position [35, 0]
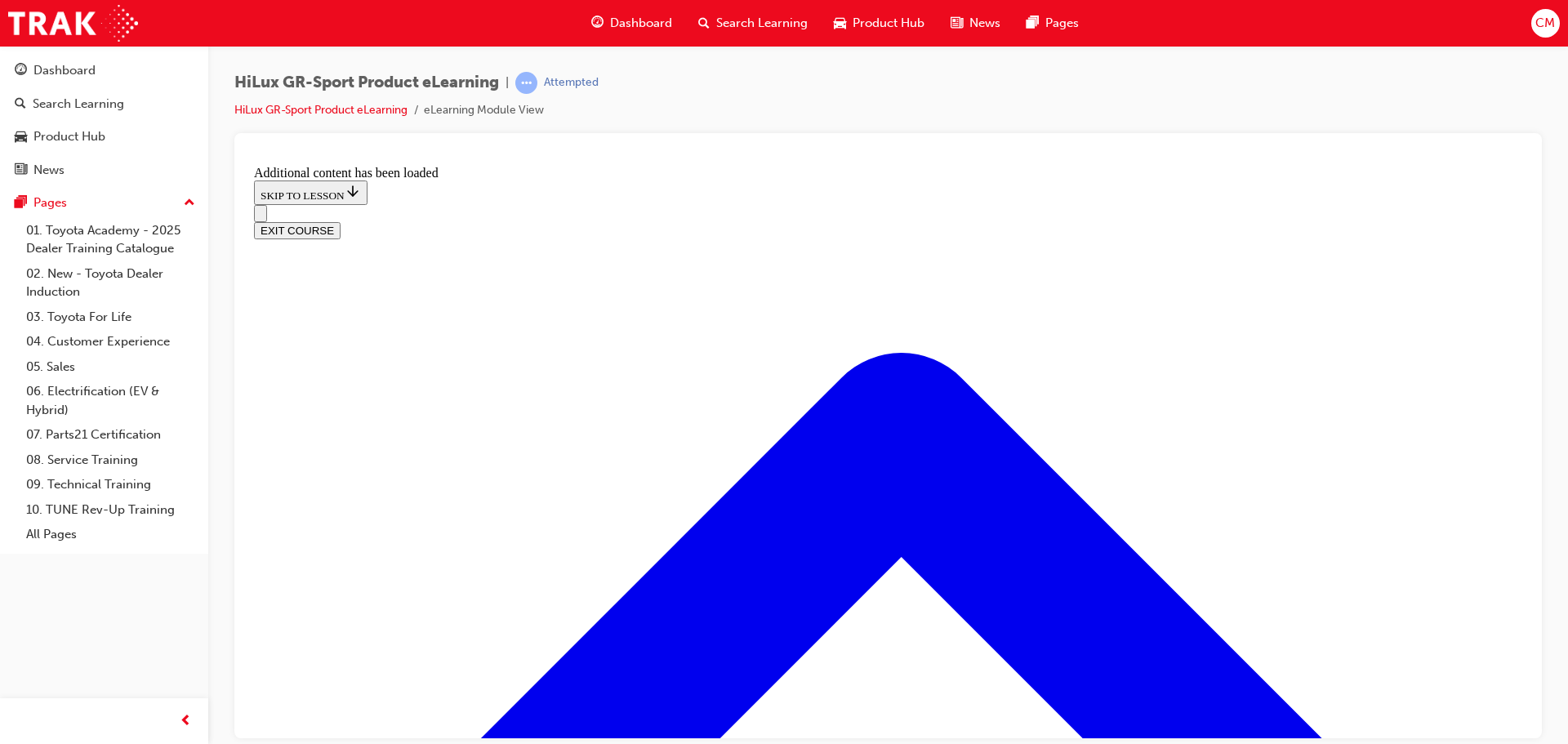
scroll to position [2045, 0]
checkbox input "true"
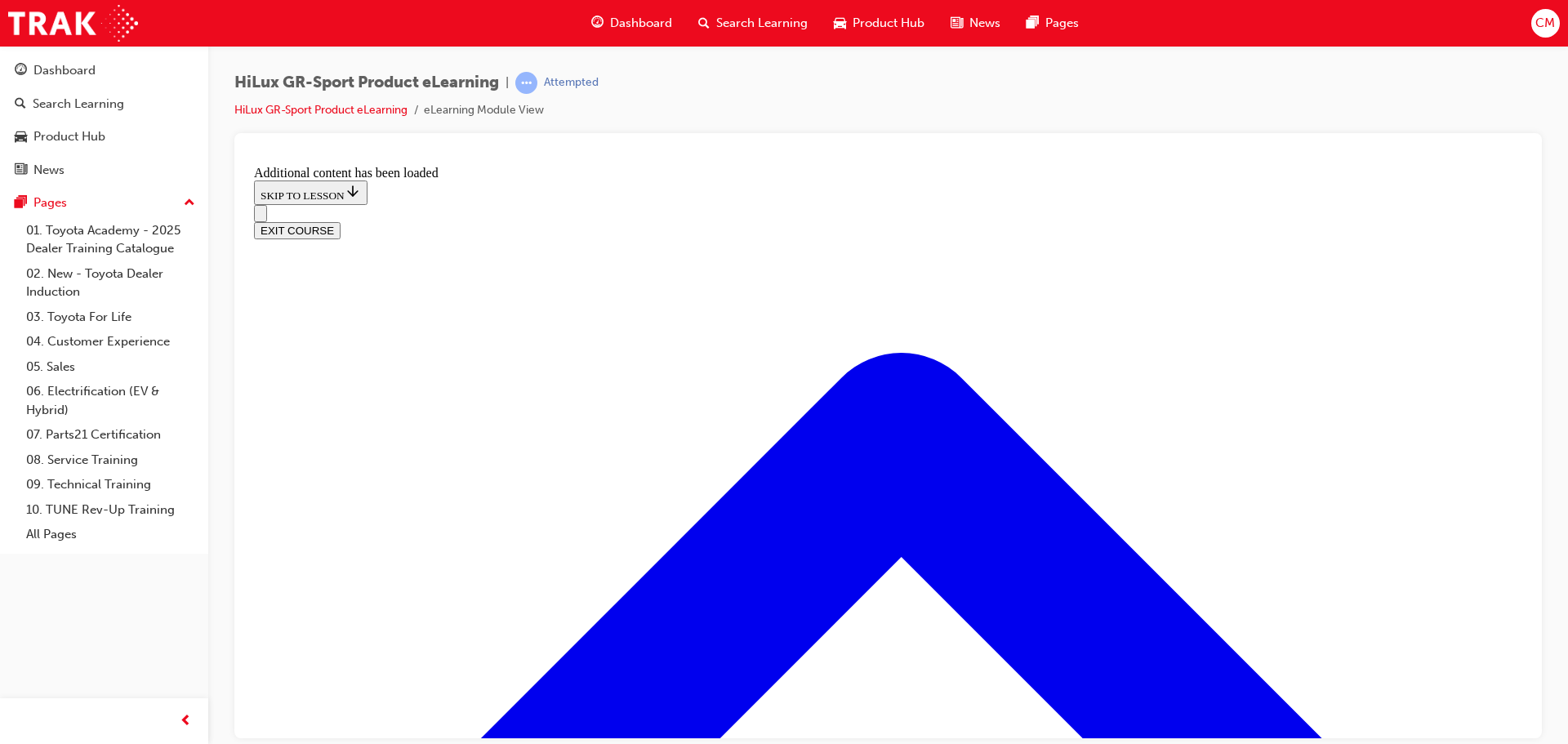
checkbox input "true"
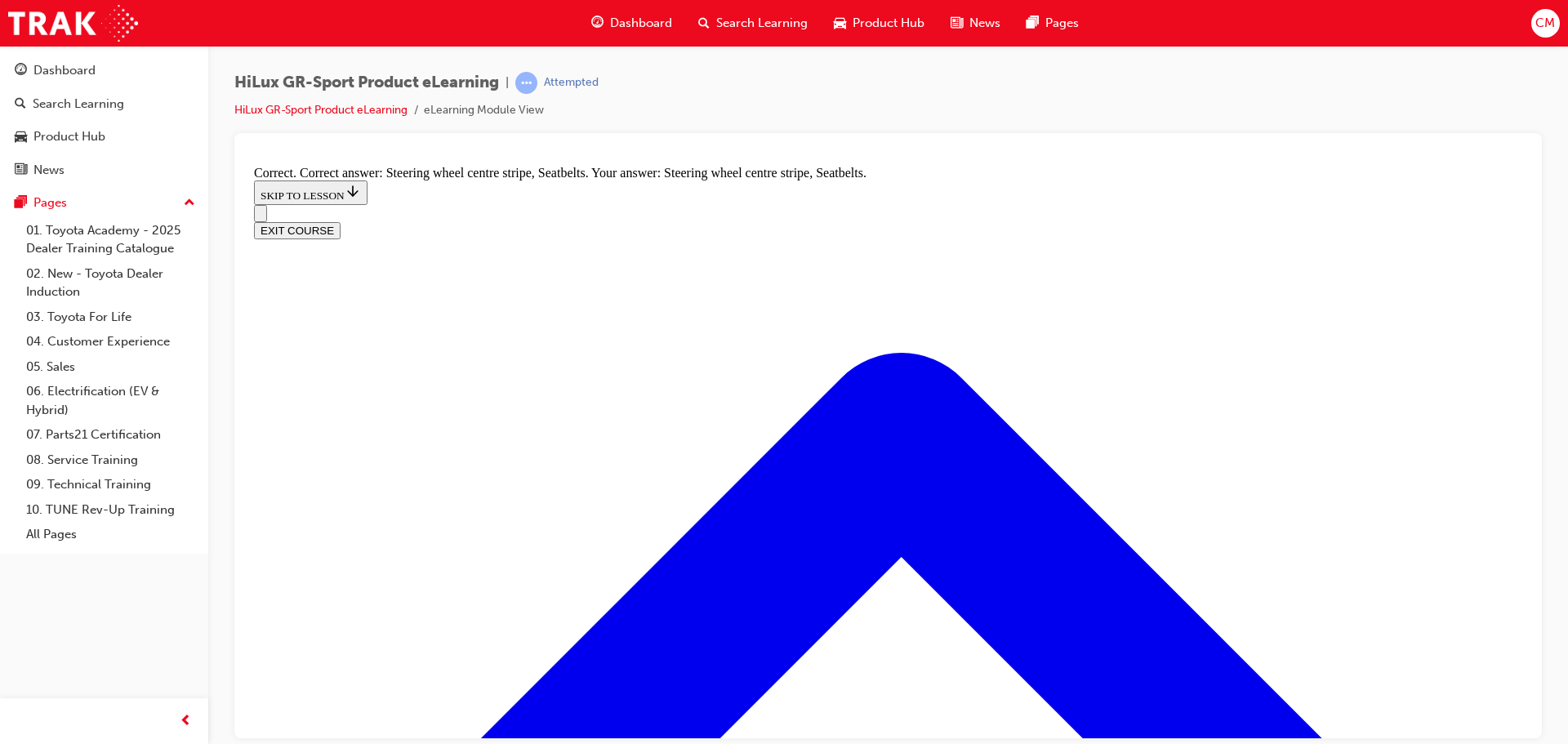
radio input "true"
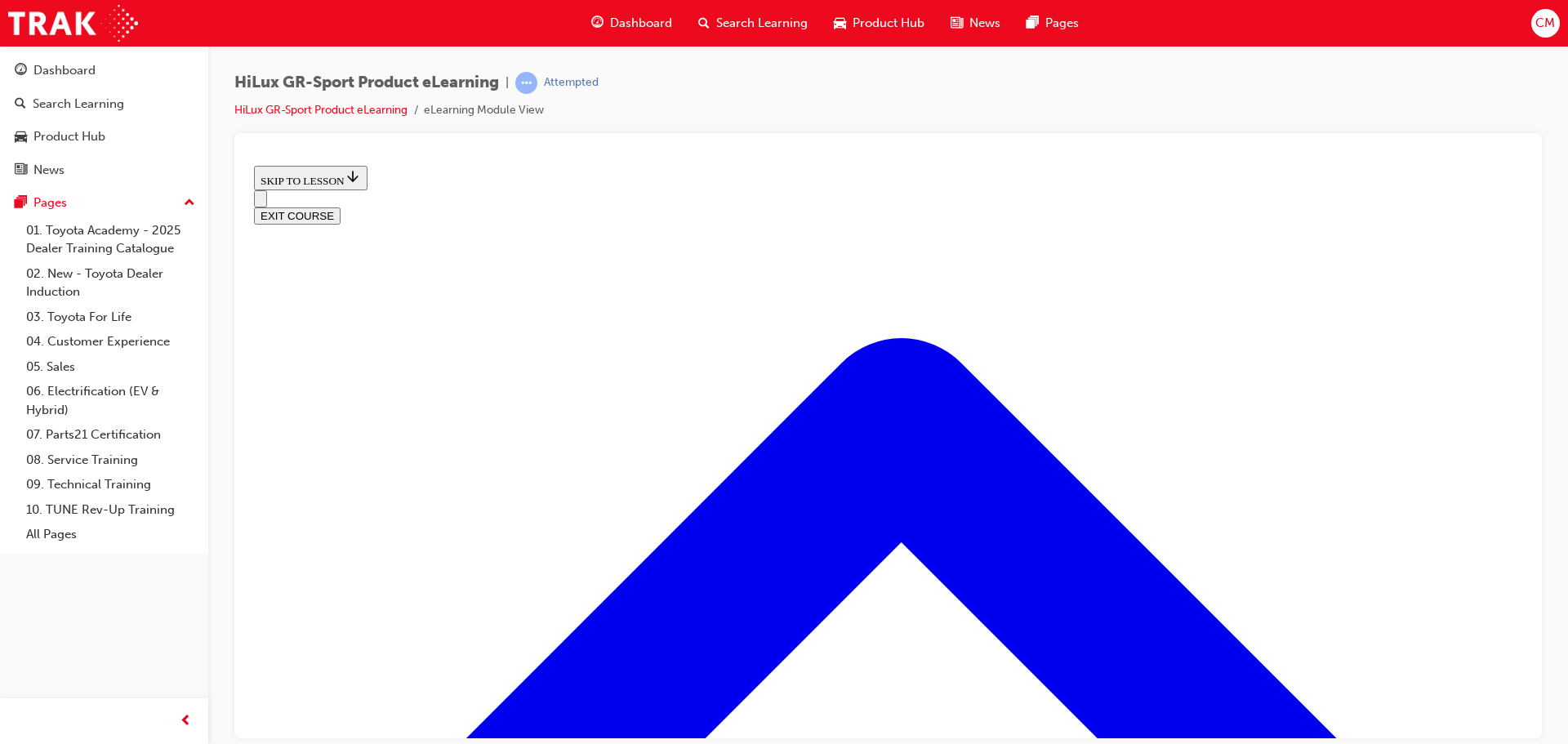
scroll to position [51, 0]
drag, startPoint x: 230, startPoint y: 578, endPoint x: 238, endPoint y: 574, distance: 8.9
click at [234, 575] on div "HiLux GR-Sport Product eLearning | Attempted HiLux GR-Sport Product eLearning e…" at bounding box center [888, 374] width 1360 height 658
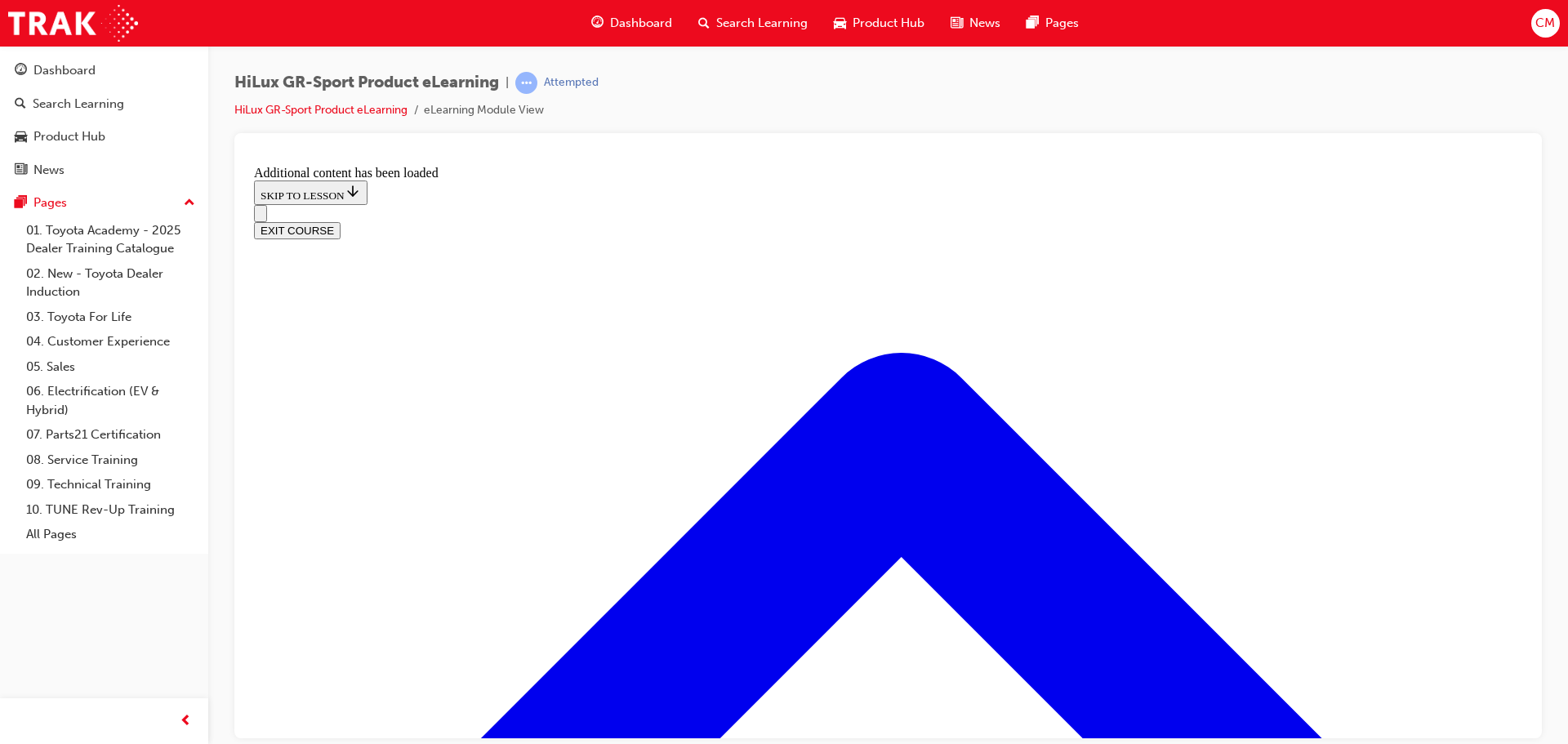
scroll to position [1112, 0]
radio input "true"
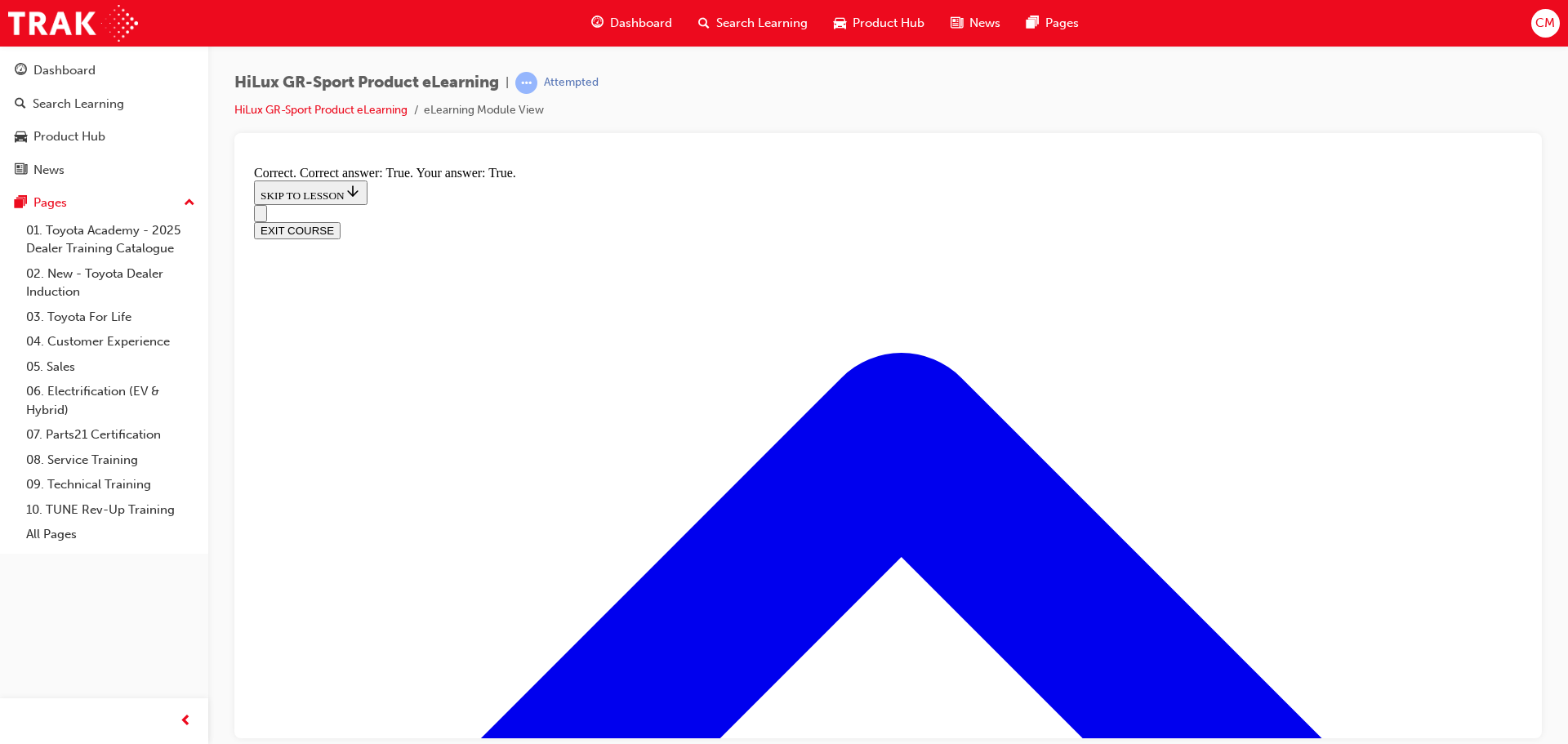
scroll to position [1317, 0]
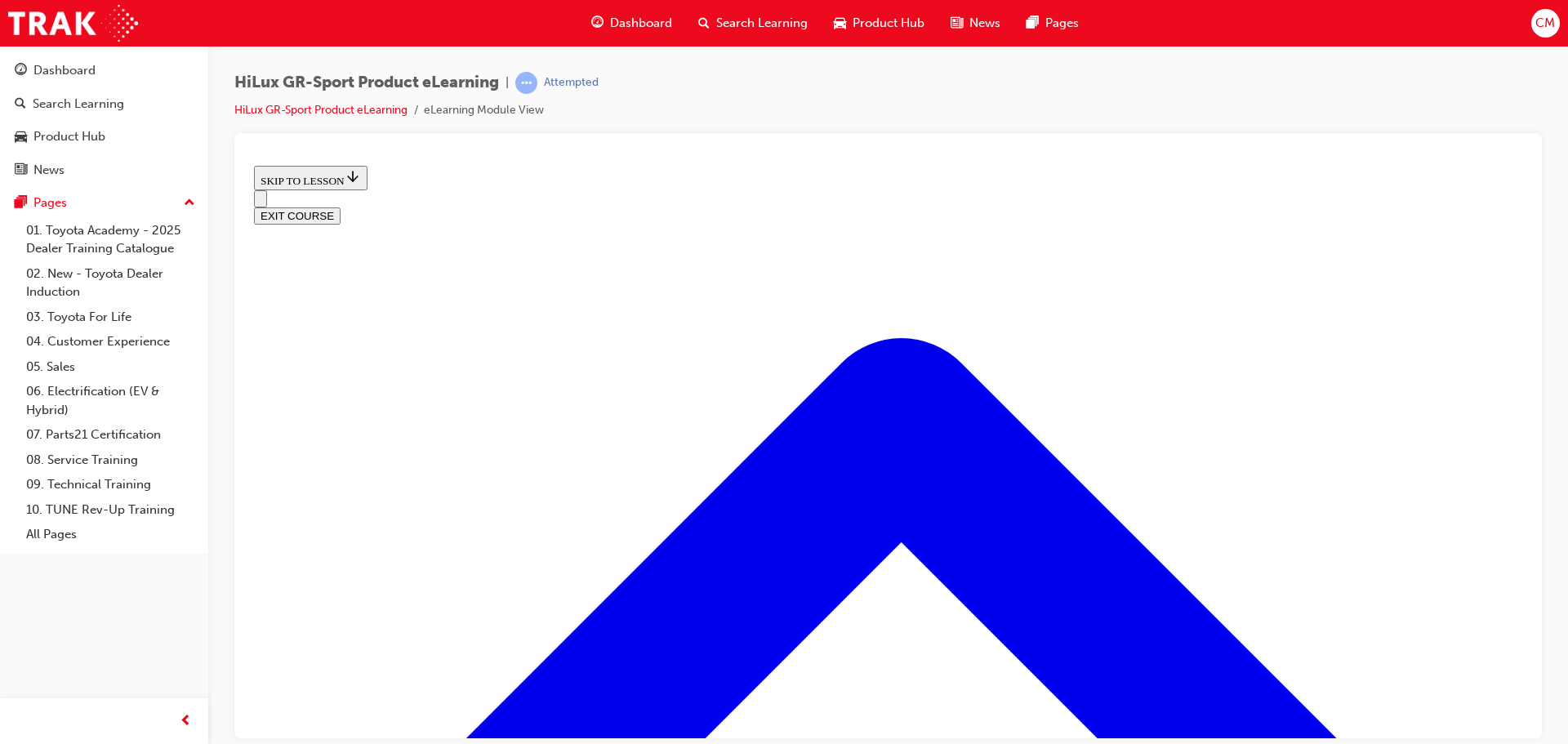
scroll to position [2133, 0]
click at [341, 207] on button "EXIT COURSE" at bounding box center [297, 215] width 87 height 17
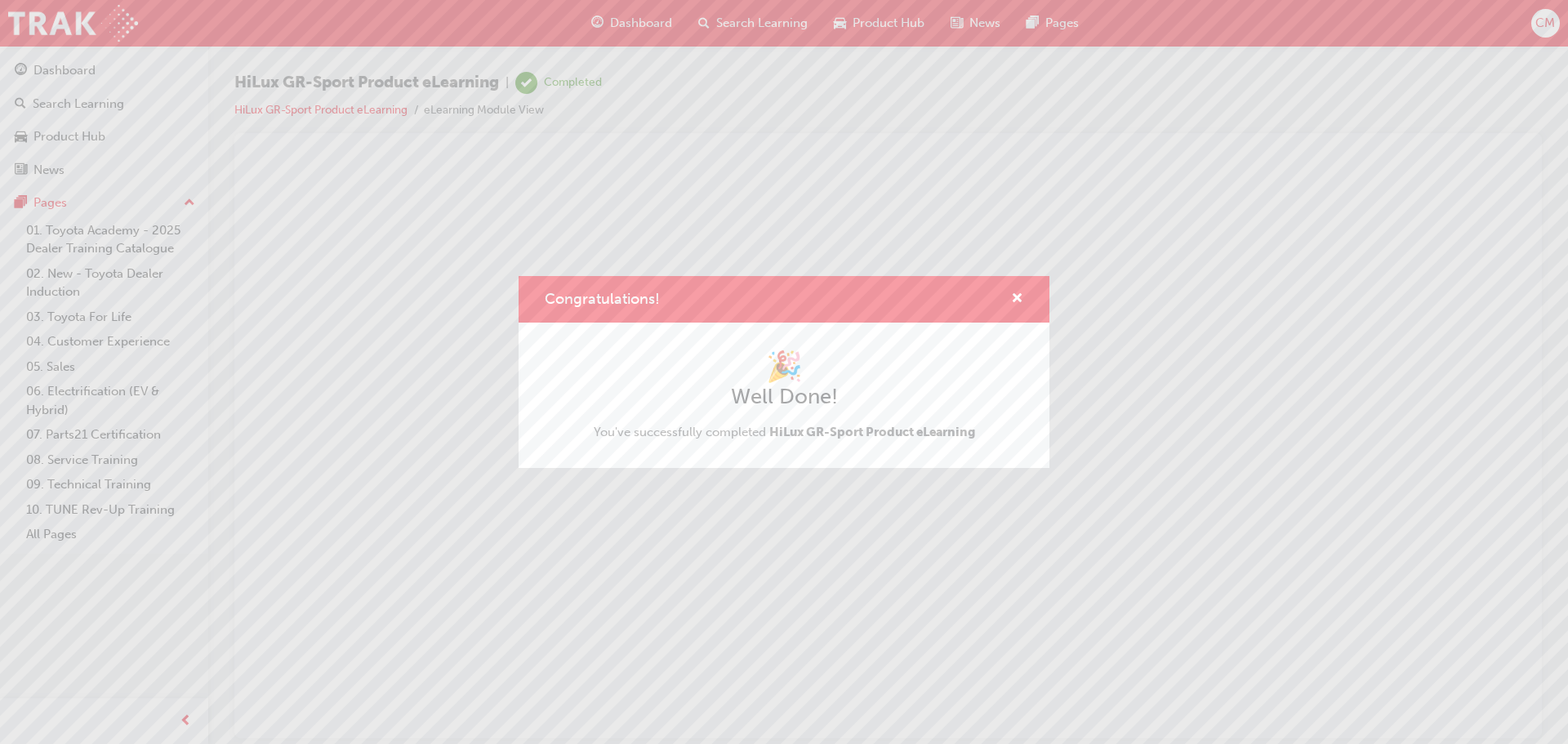
scroll to position [0, 0]
click at [1015, 285] on div "Congratulations!" at bounding box center [784, 299] width 531 height 46
click at [1022, 302] on span "cross-icon" at bounding box center [1017, 300] width 13 height 14
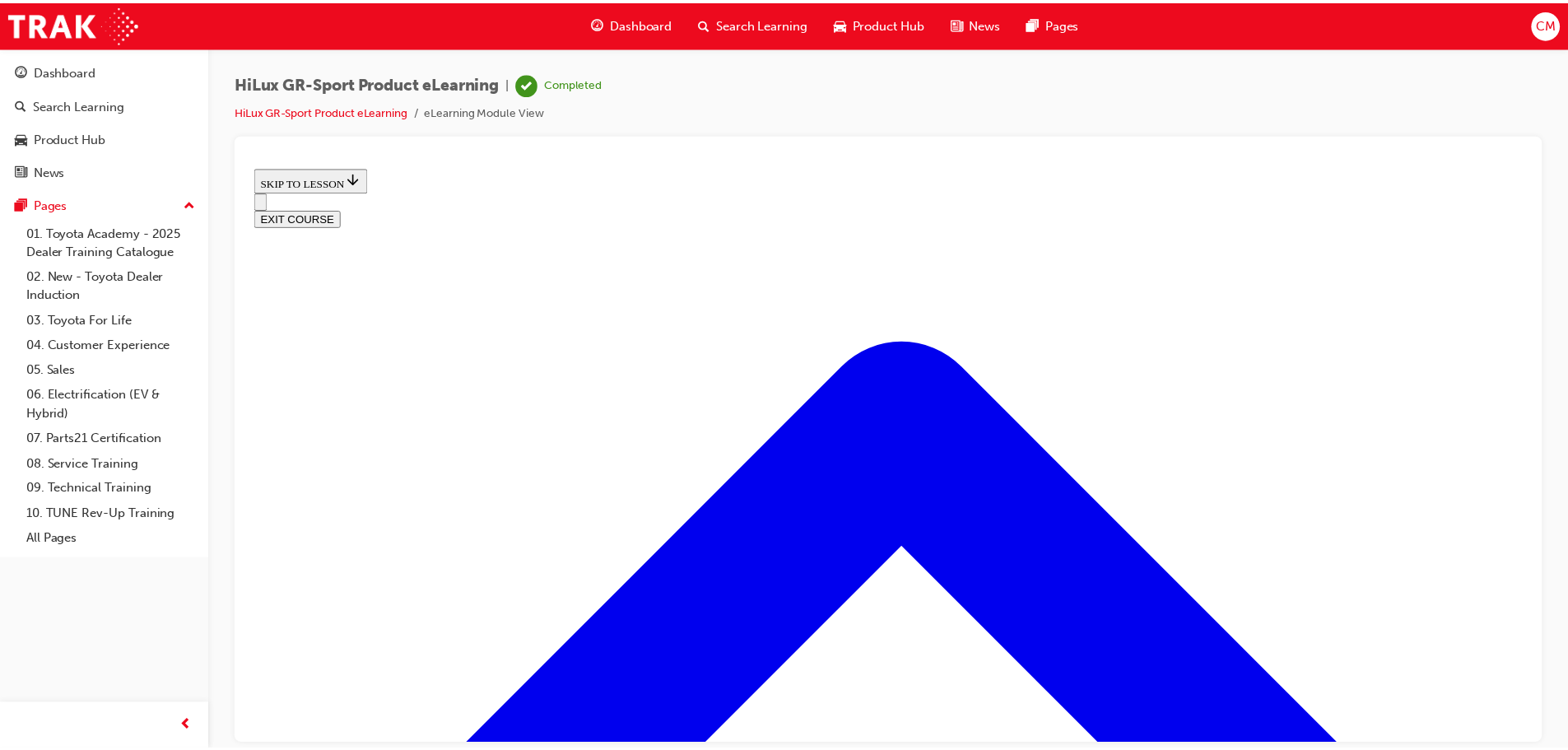
scroll to position [51, 0]
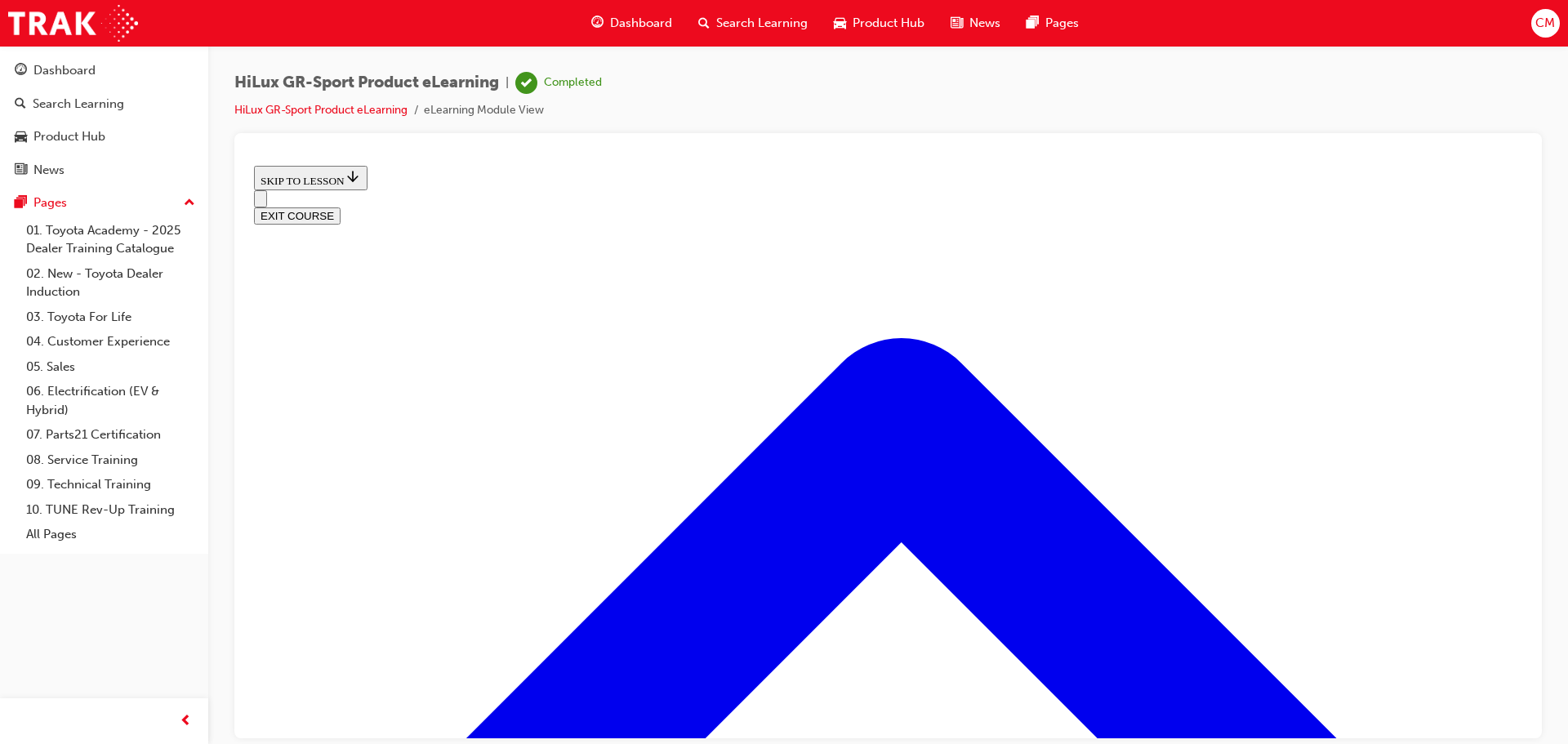
click at [654, 20] on span "Dashboard" at bounding box center [640, 23] width 63 height 19
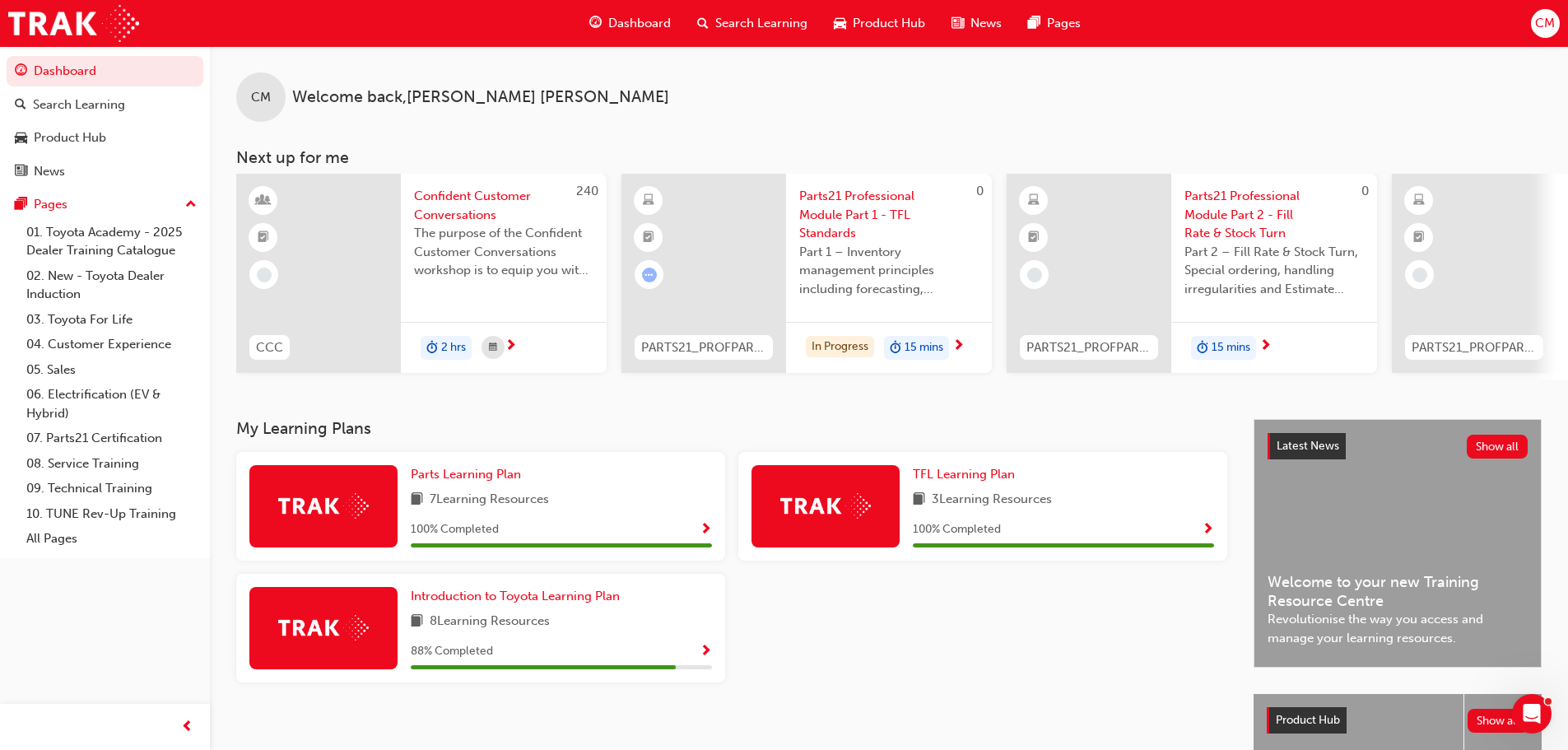
click at [1105, 639] on div at bounding box center [983, 634] width 502 height 121
click at [37, 130] on div "Product Hub" at bounding box center [69, 138] width 72 height 19
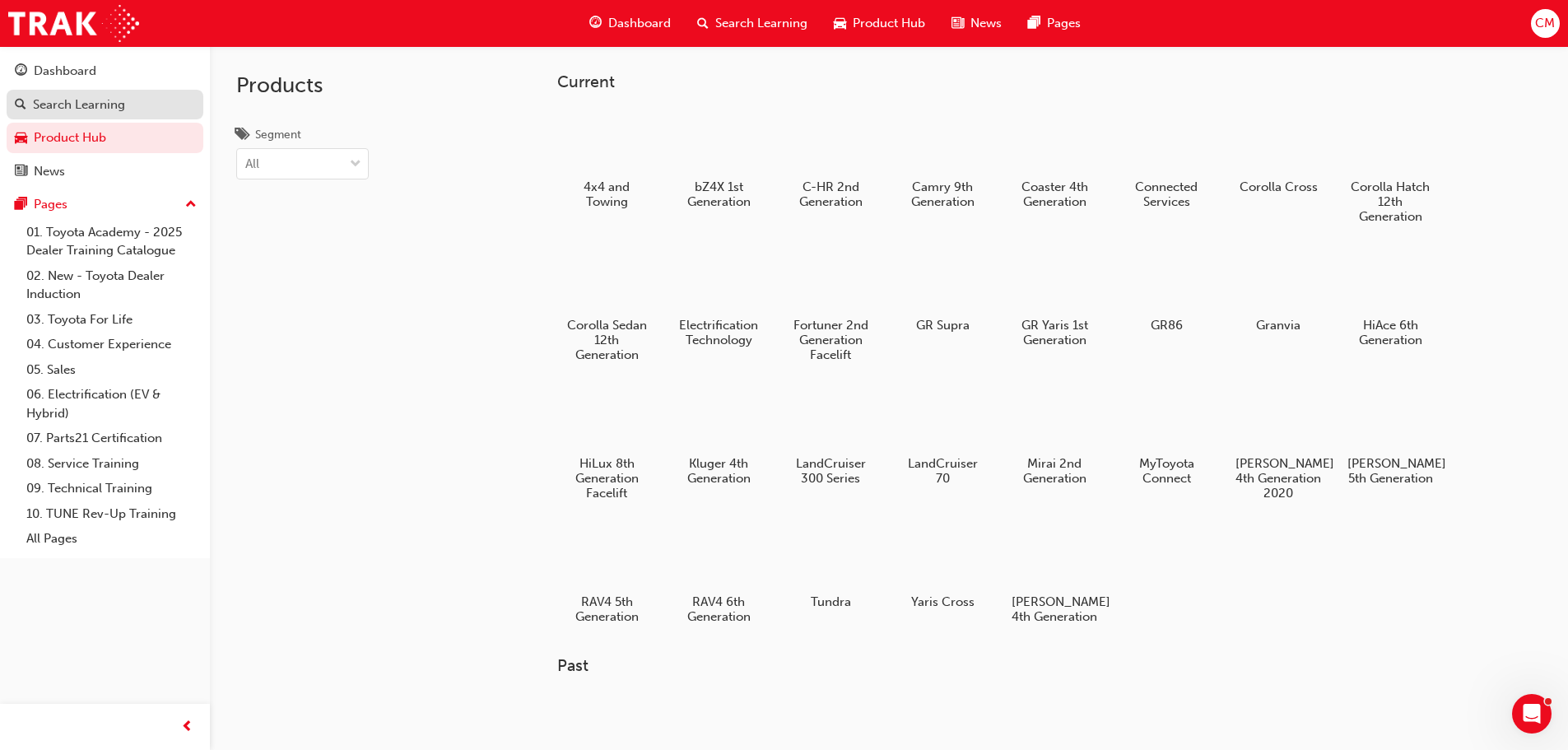
click at [72, 105] on div "Search Learning" at bounding box center [79, 105] width 92 height 19
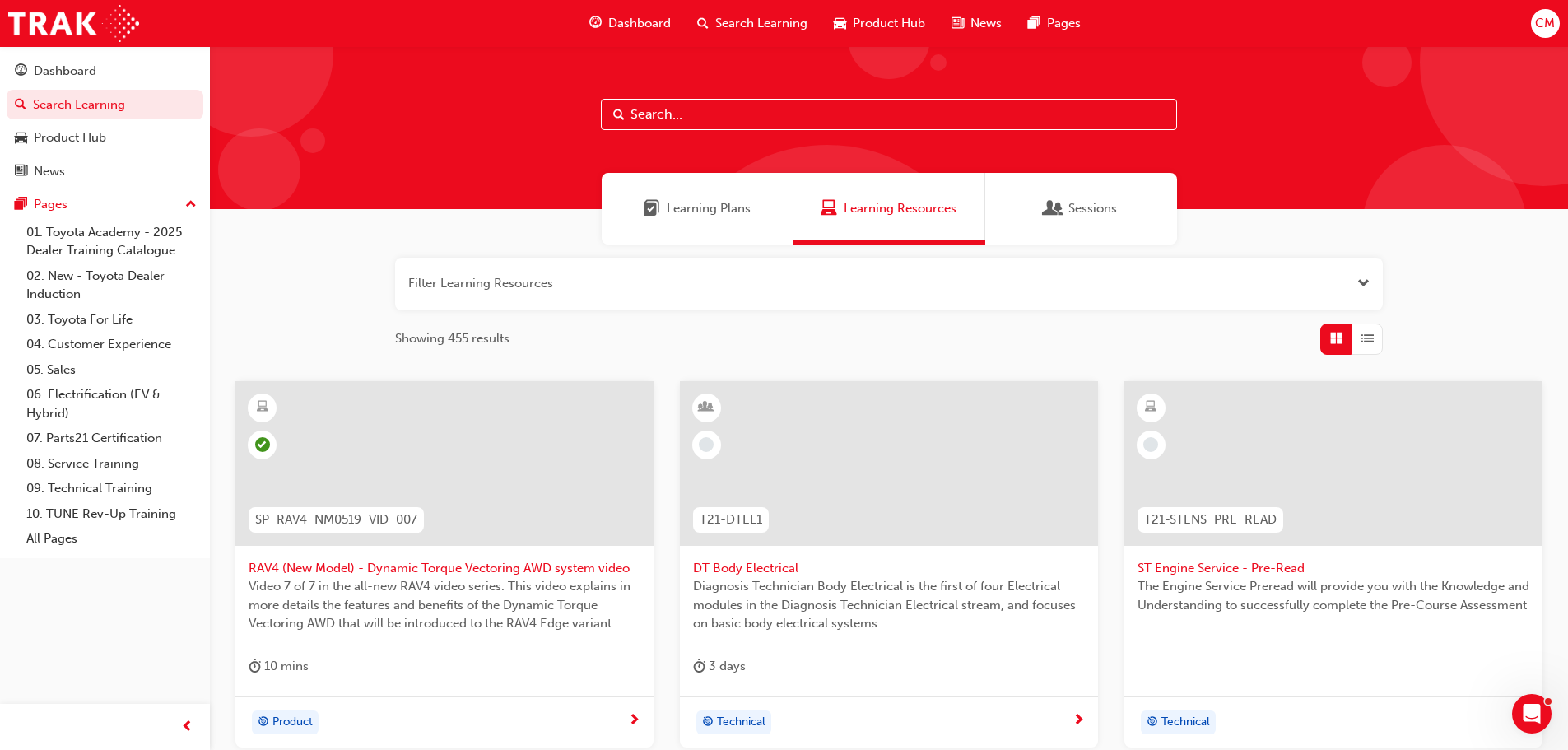
click at [740, 193] on div "Learning Plans" at bounding box center [698, 208] width 192 height 71
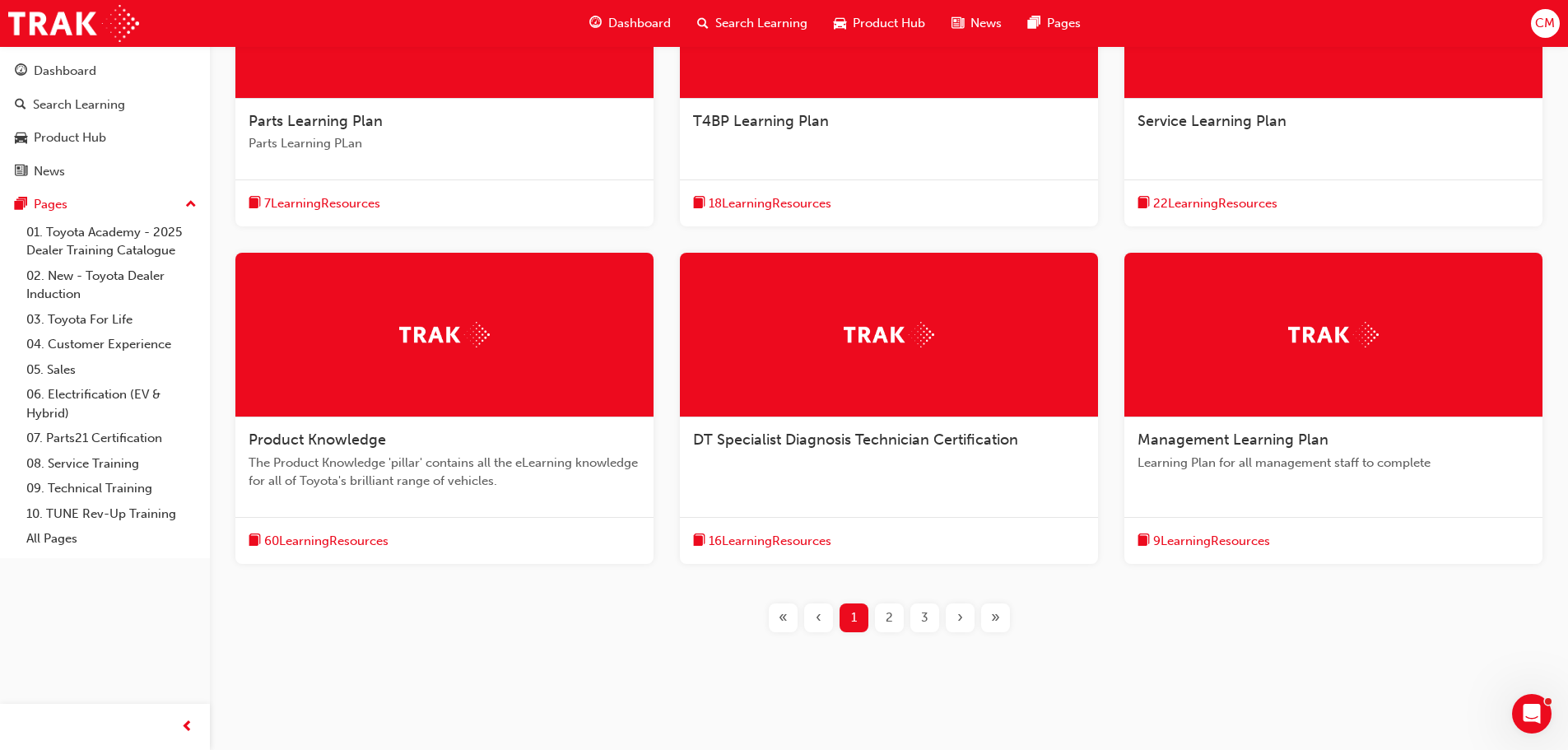
scroll to position [463, 0]
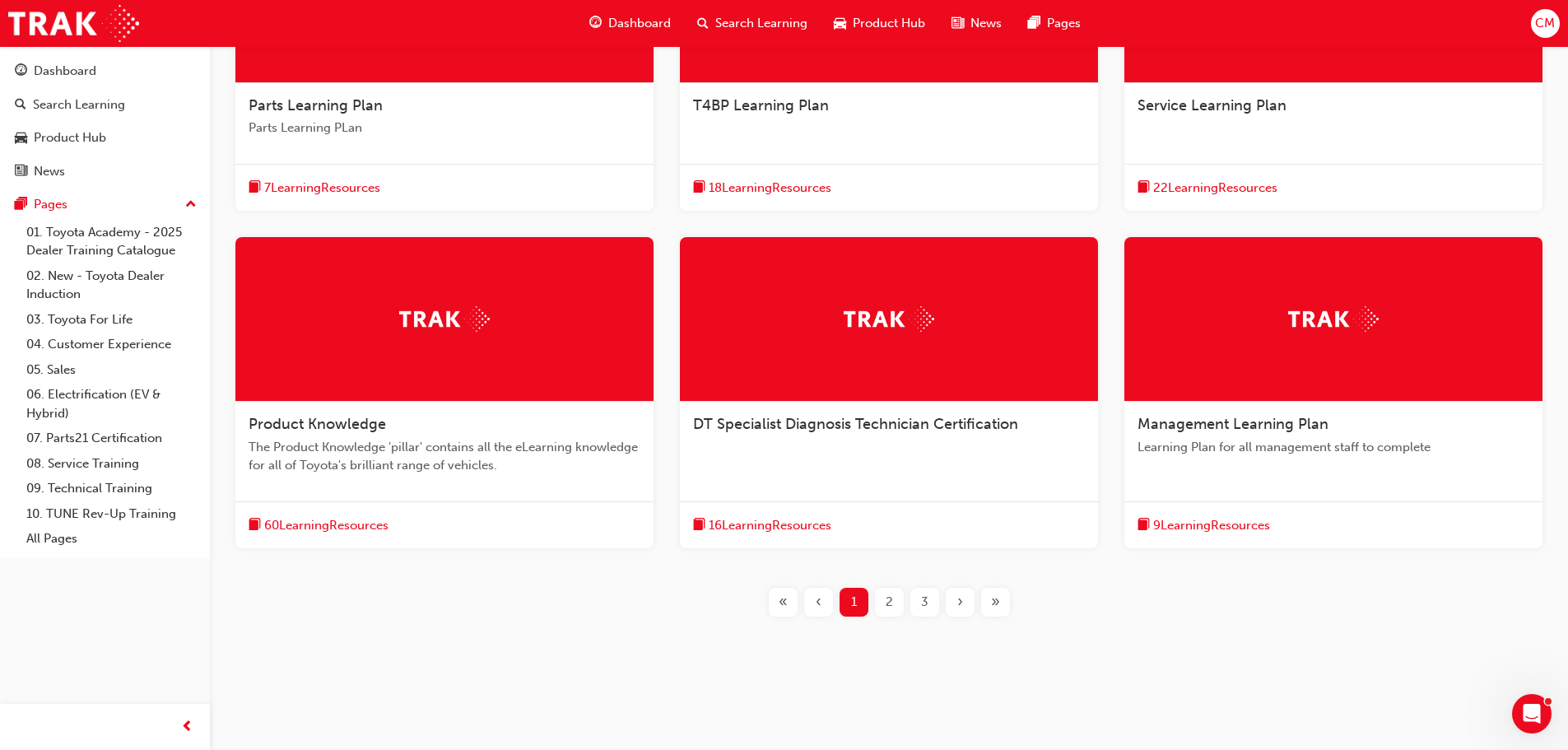
click at [409, 440] on span "The Product Knowledge 'pillar' contains all the eLearning knowledge for all of …" at bounding box center [444, 457] width 392 height 37
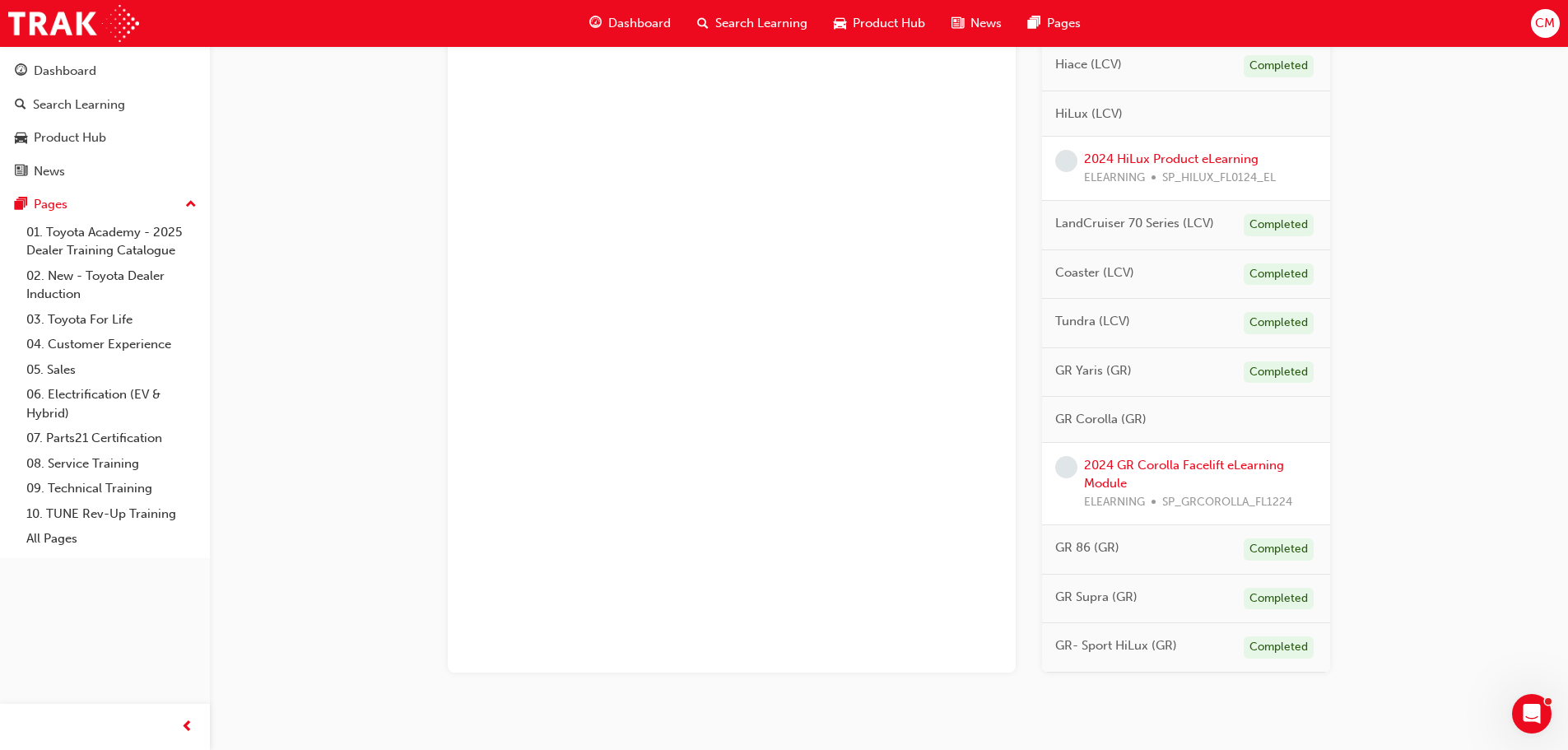
scroll to position [1988, 0]
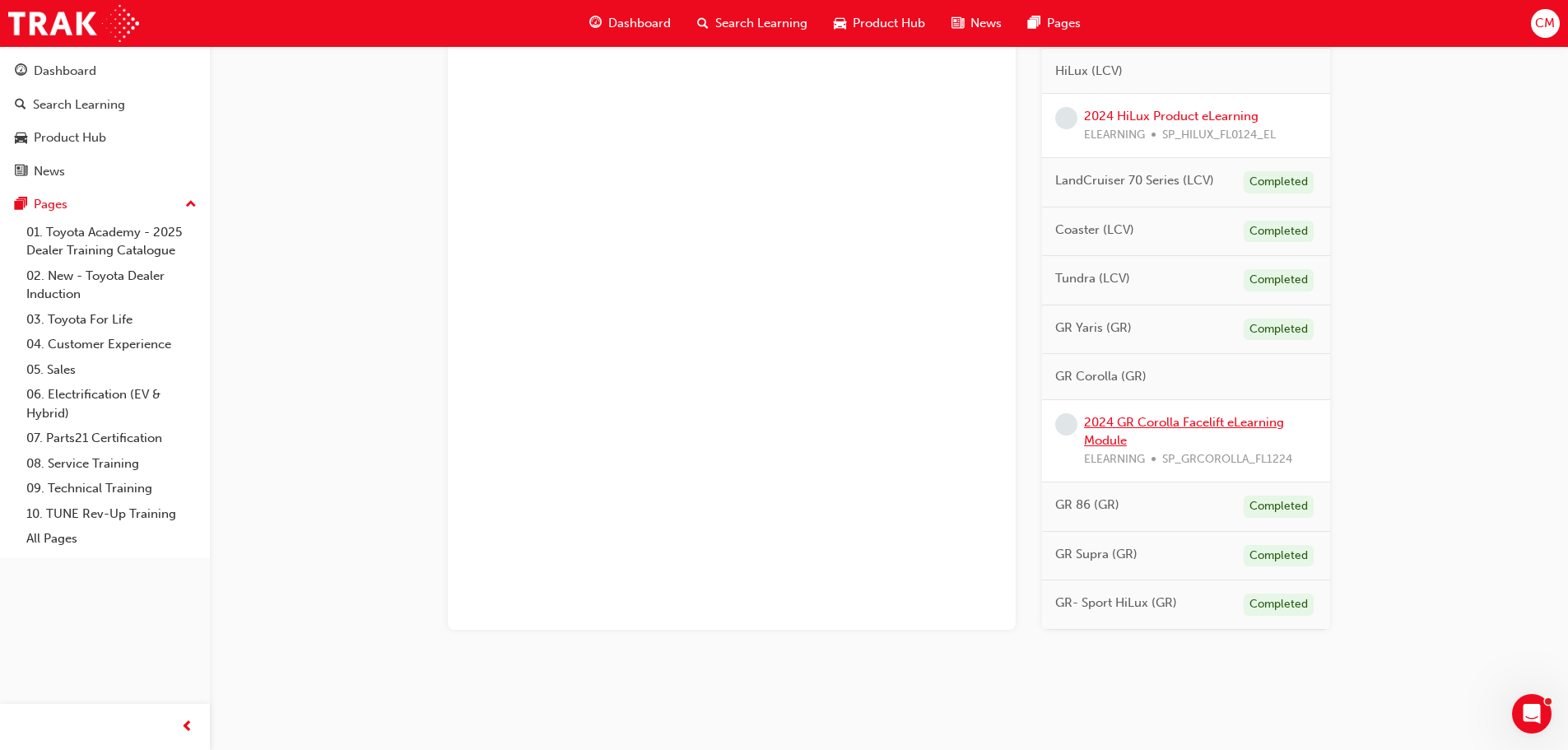
click at [1153, 415] on link "2024 GR Corolla Facelift eLearning Module" at bounding box center [1184, 431] width 200 height 34
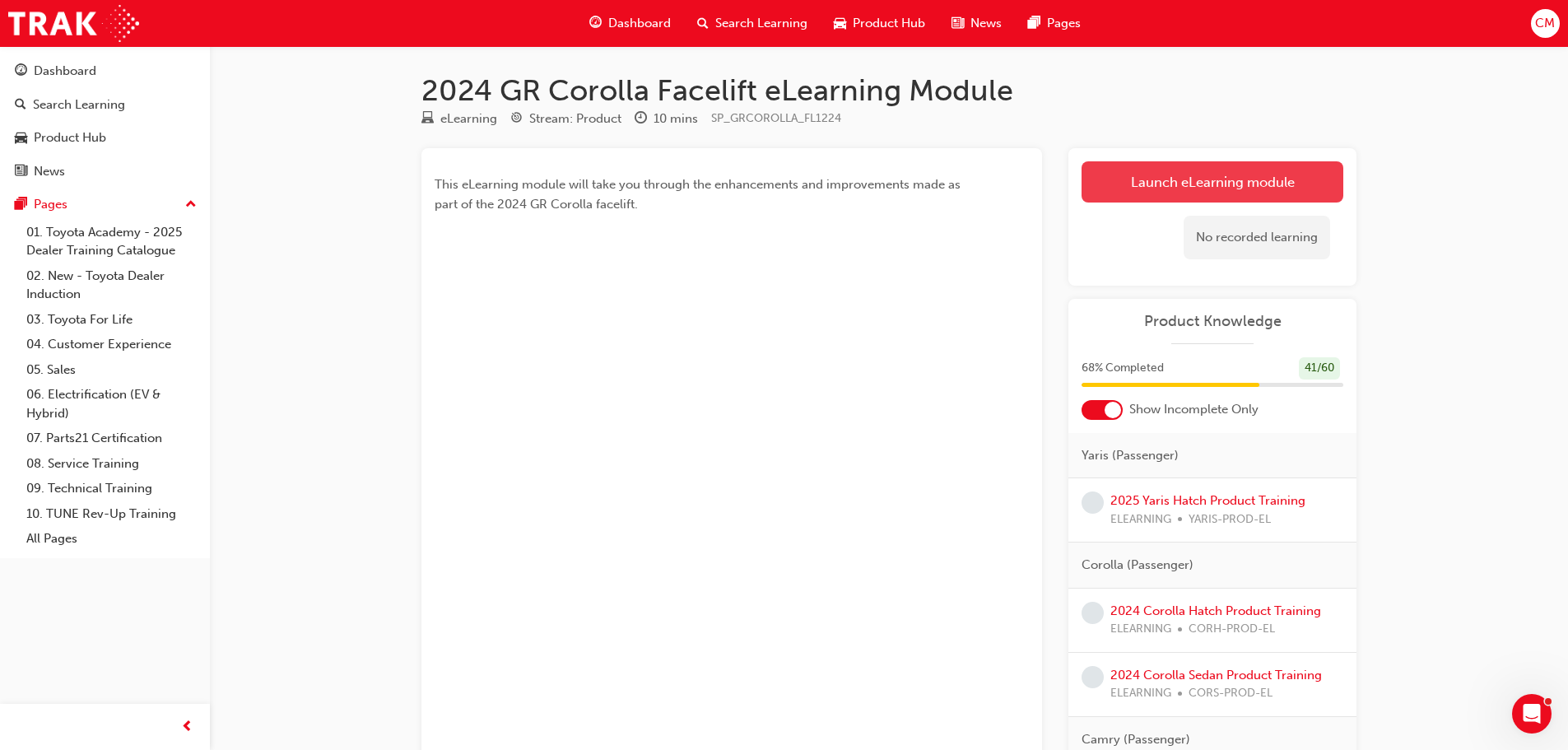
click at [1212, 194] on link "Launch eLearning module" at bounding box center [1212, 182] width 262 height 41
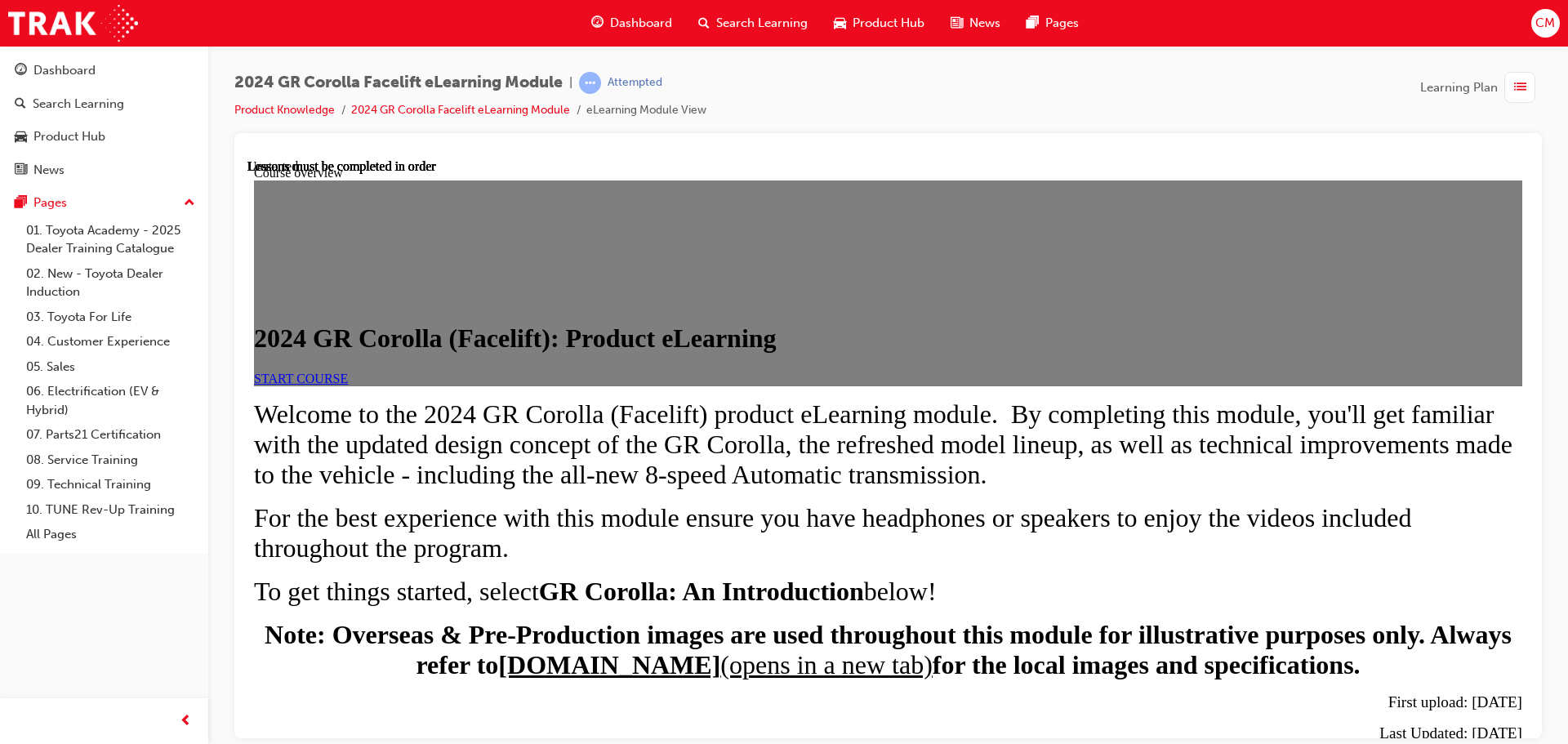
click at [348, 385] on link "START COURSE" at bounding box center [301, 377] width 94 height 14
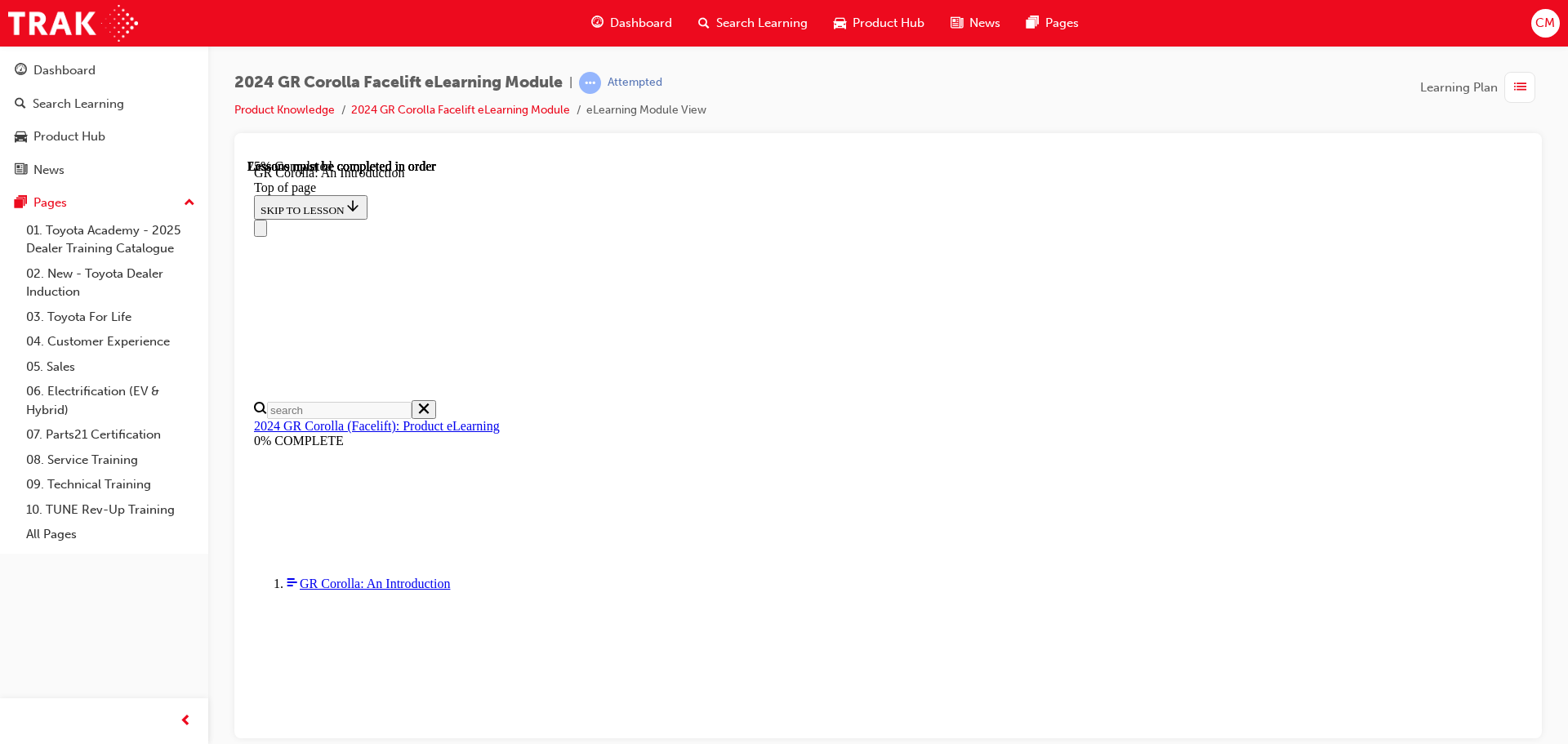
scroll to position [2017, 0]
